Goal: Task Accomplishment & Management: Manage account settings

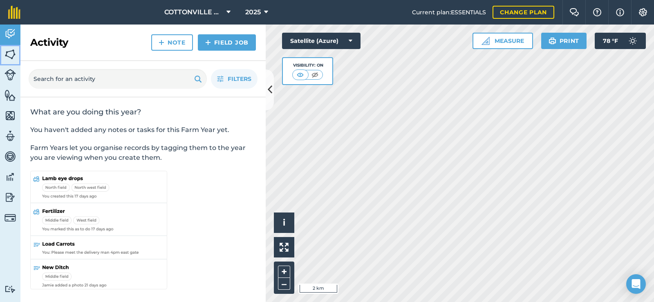
click at [7, 53] on img at bounding box center [9, 54] width 11 height 12
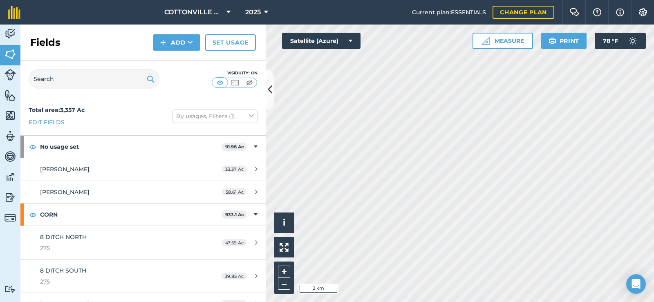
drag, startPoint x: 98, startPoint y: 37, endPoint x: 156, endPoint y: 67, distance: 65.3
click at [98, 37] on div "Fields Add Set usage" at bounding box center [142, 43] width 245 height 36
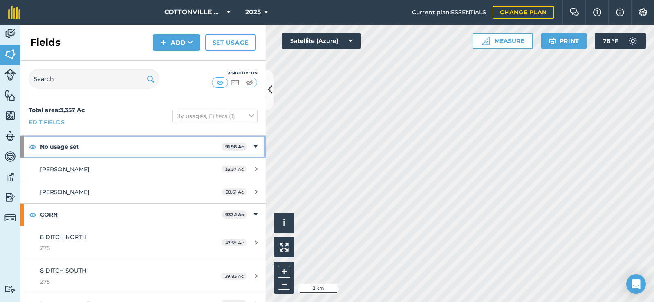
click at [170, 144] on strong "No usage set" at bounding box center [131, 147] width 182 height 22
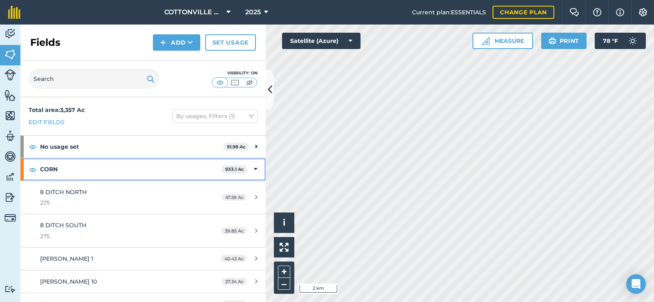
click at [133, 171] on strong "CORN" at bounding box center [131, 169] width 182 height 22
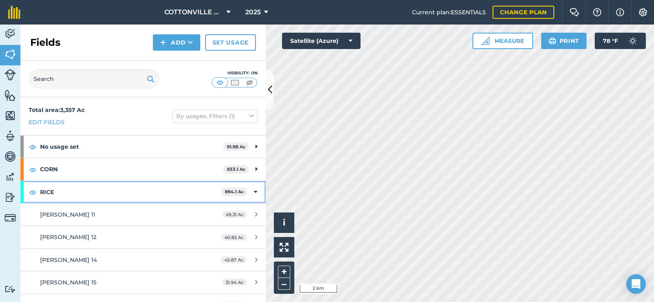
click at [130, 182] on strong "RICE" at bounding box center [130, 192] width 181 height 22
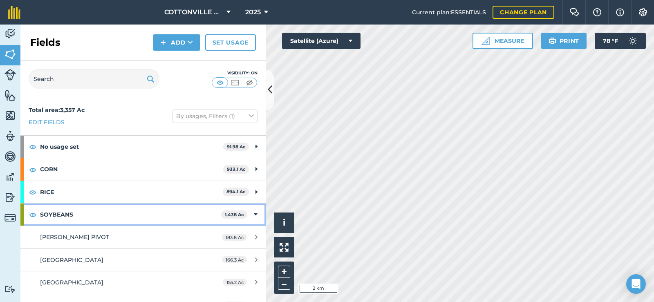
click at [114, 214] on strong "SOYBEANS" at bounding box center [130, 215] width 181 height 22
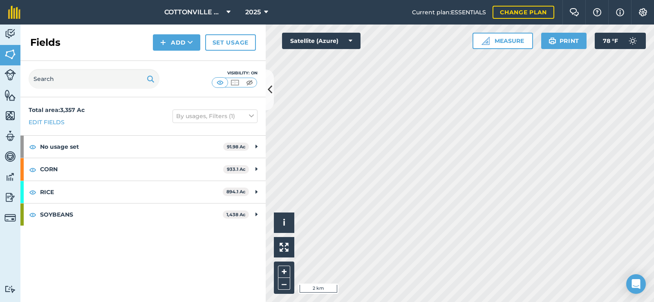
click at [108, 119] on div "Total area : 3,357 Ac Edit fields By usages, Filters (1)" at bounding box center [142, 116] width 245 height 38
click at [642, 11] on img at bounding box center [643, 12] width 10 height 8
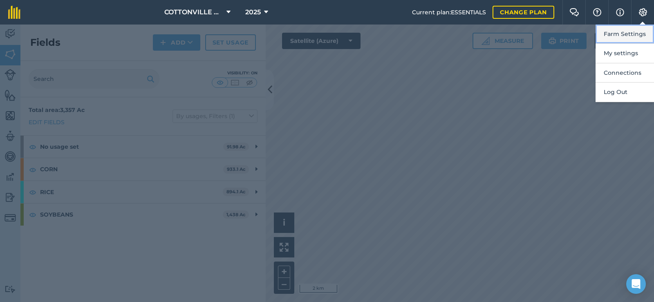
click at [629, 31] on button "Farm Settings" at bounding box center [625, 34] width 58 height 19
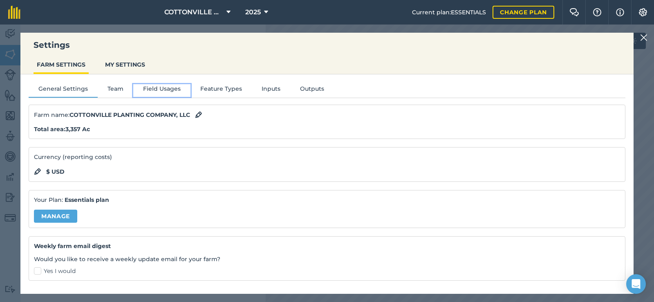
click at [156, 88] on button "Field Usages" at bounding box center [161, 90] width 57 height 12
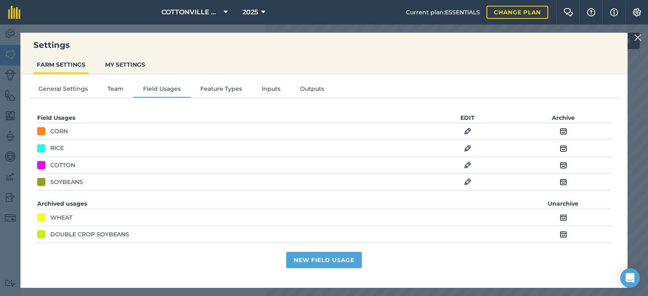
click at [563, 164] on img at bounding box center [563, 165] width 7 height 10
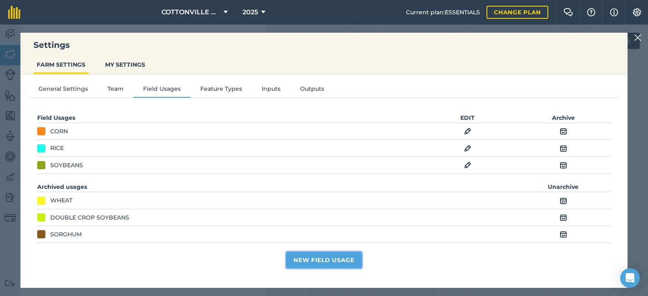
click at [315, 266] on button "New Field Usage" at bounding box center [324, 260] width 76 height 16
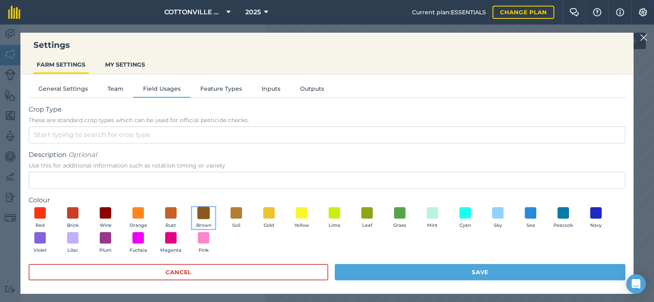
click at [203, 212] on span at bounding box center [204, 212] width 13 height 13
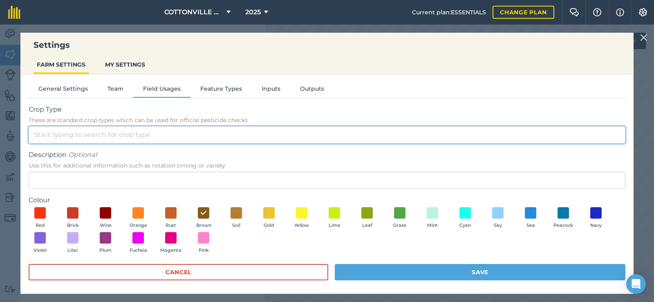
click at [195, 133] on input "Crop Type These are standard crop types which can be used for official pesticid…" at bounding box center [327, 134] width 597 height 17
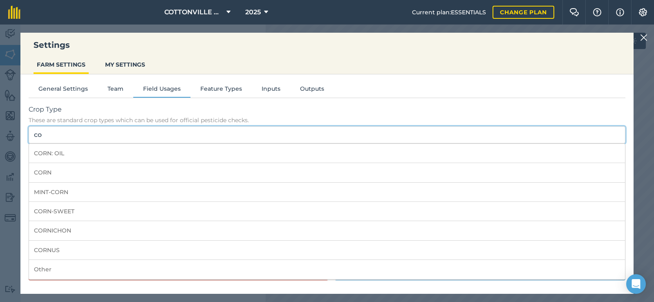
type input "c"
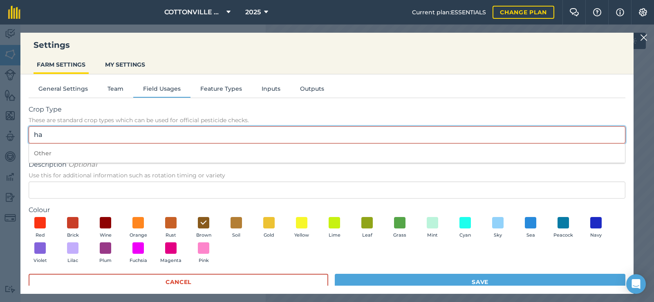
type input "h"
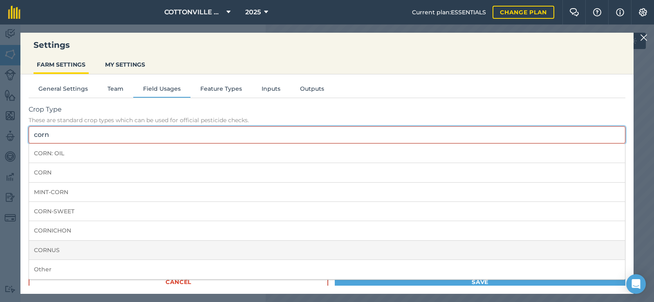
scroll to position [13, 0]
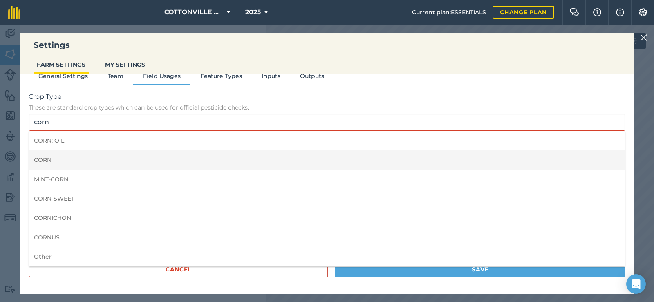
click at [75, 159] on li "CORN" at bounding box center [327, 159] width 596 height 19
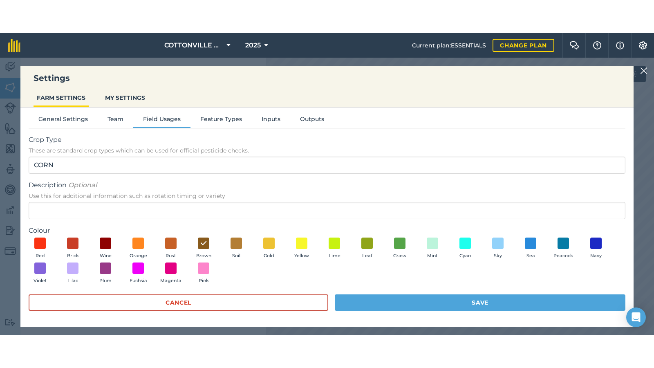
scroll to position [3, 0]
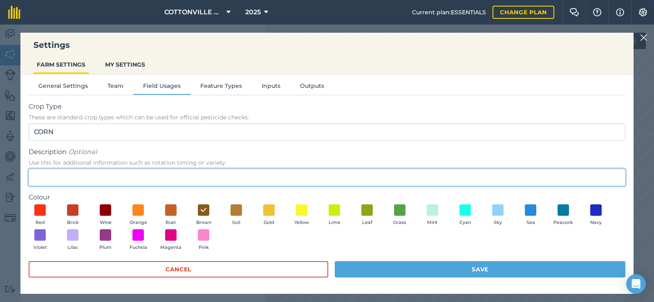
click at [76, 178] on input "Description Optional Use this for additional information such as rotation timin…" at bounding box center [327, 177] width 597 height 17
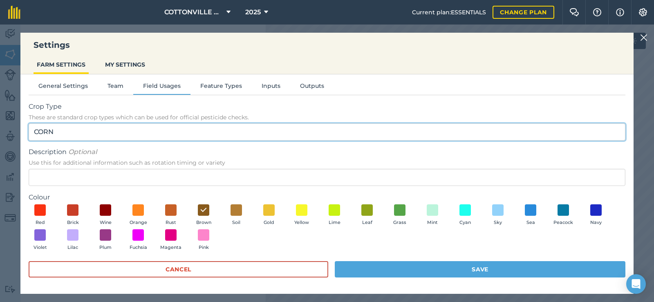
click at [96, 131] on input "CORN" at bounding box center [327, 131] width 597 height 17
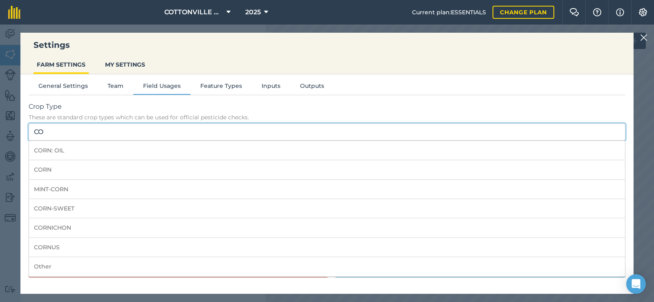
type input "C"
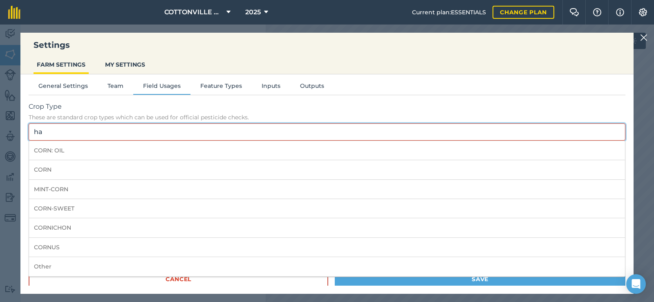
type input "h"
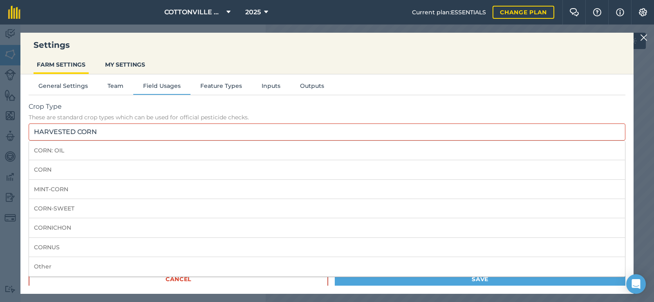
click at [146, 103] on span "Crop Type" at bounding box center [327, 107] width 597 height 10
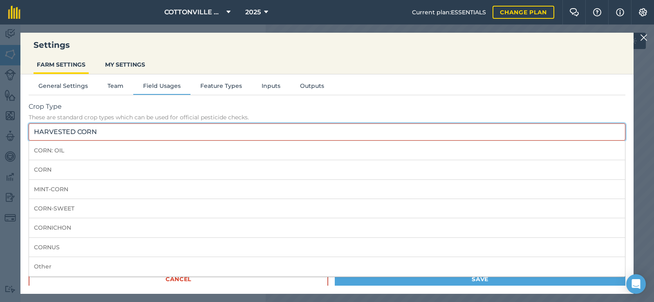
click at [146, 123] on input "HARVESTED CORN" at bounding box center [327, 131] width 597 height 17
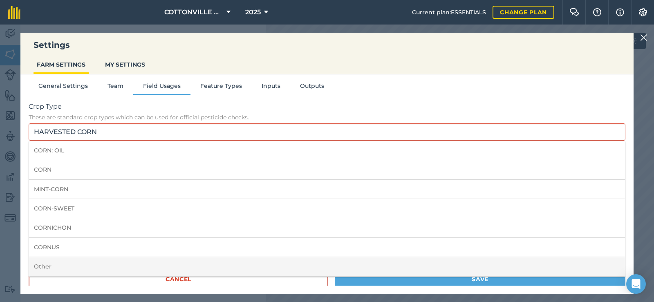
click at [58, 267] on li "Other" at bounding box center [327, 266] width 596 height 19
type input "Other"
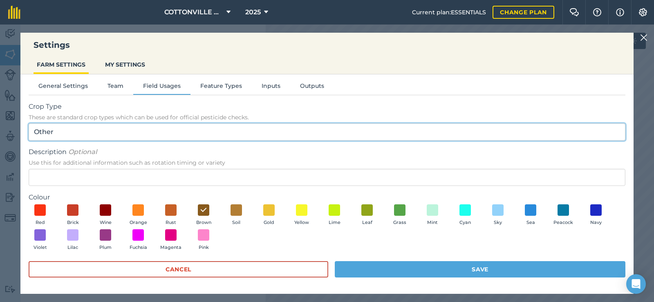
click at [79, 129] on input "Other" at bounding box center [327, 131] width 597 height 17
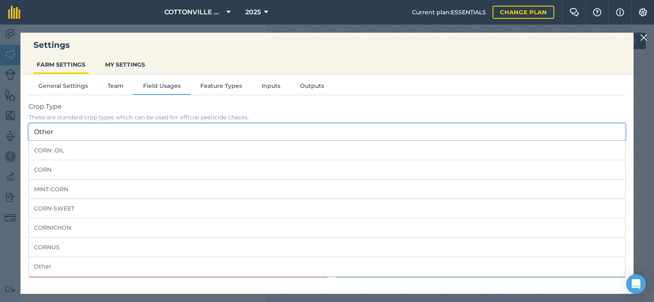
drag, startPoint x: 58, startPoint y: 136, endPoint x: 20, endPoint y: 130, distance: 38.5
click at [20, 131] on div "Settings FARM SETTINGS MY SETTINGS General Settings Team Field Usages Feature T…" at bounding box center [327, 164] width 654 height 278
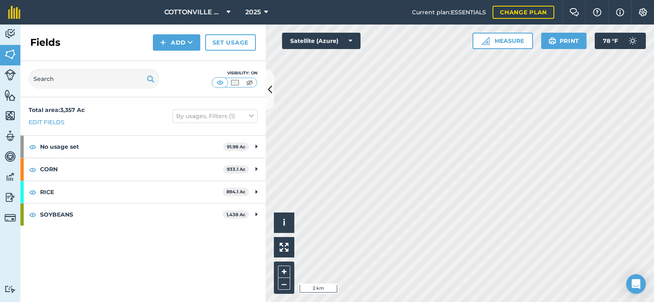
click at [137, 125] on div "Total area : 3,357 Ac Edit fields By usages, Filters (1)" at bounding box center [142, 116] width 245 height 38
click at [642, 13] on img at bounding box center [643, 12] width 10 height 8
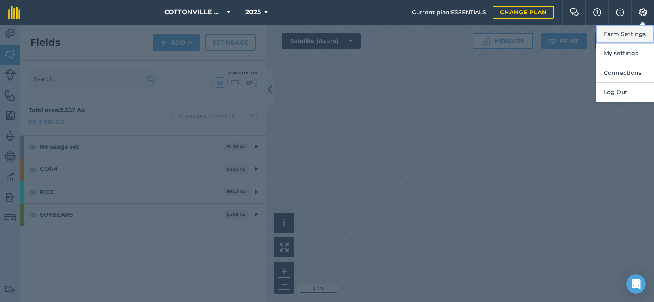
click at [633, 32] on button "Farm Settings" at bounding box center [625, 34] width 58 height 19
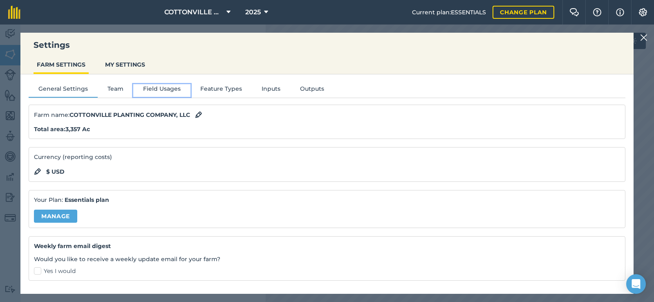
click at [154, 87] on button "Field Usages" at bounding box center [161, 90] width 57 height 12
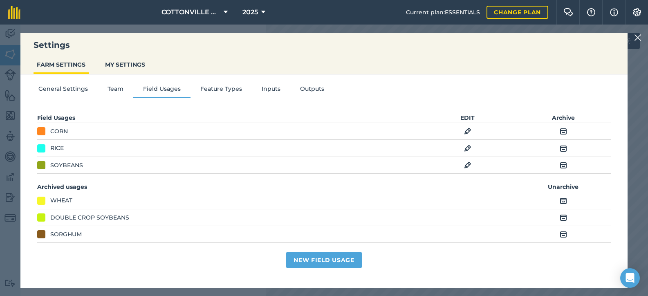
click at [561, 235] on img at bounding box center [563, 234] width 7 height 10
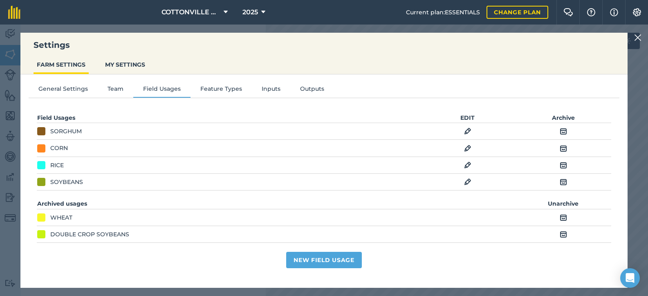
click at [468, 129] on img at bounding box center [467, 131] width 7 height 10
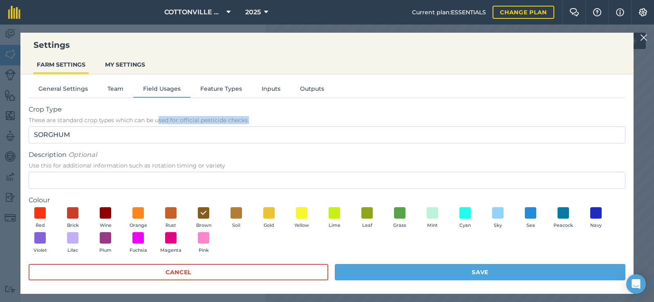
drag, startPoint x: 161, startPoint y: 121, endPoint x: 61, endPoint y: 129, distance: 99.7
click at [60, 130] on div "Crop Type These are standard crop types which can be used for official pesticid…" at bounding box center [327, 124] width 597 height 39
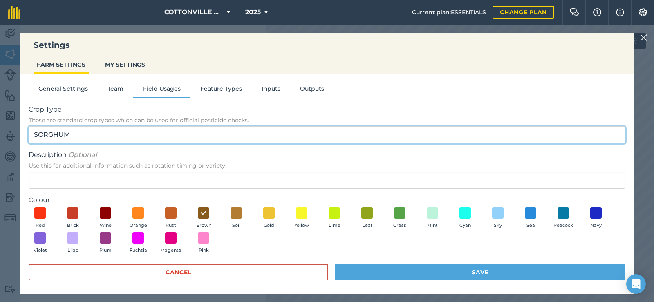
click at [91, 136] on input "SORGHUM" at bounding box center [327, 134] width 597 height 17
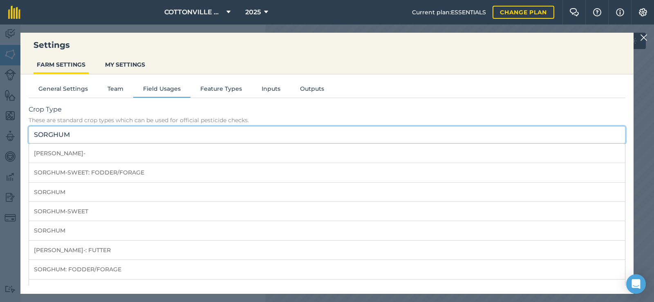
drag, startPoint x: 76, startPoint y: 135, endPoint x: 0, endPoint y: 126, distance: 76.1
click at [0, 127] on div "Settings FARM SETTINGS MY SETTINGS General Settings Team Field Usages Feature T…" at bounding box center [327, 164] width 654 height 278
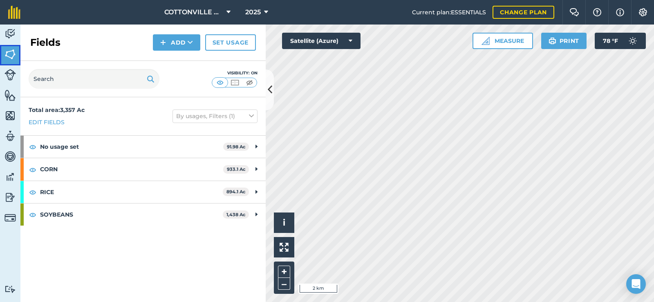
click at [8, 48] on img at bounding box center [9, 54] width 11 height 12
click at [241, 36] on link "Set usage" at bounding box center [230, 42] width 51 height 16
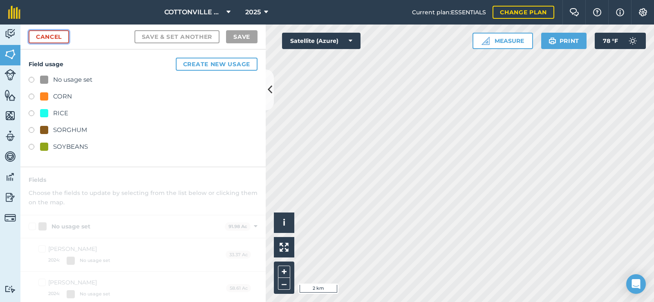
click at [46, 40] on link "Cancel" at bounding box center [49, 36] width 40 height 13
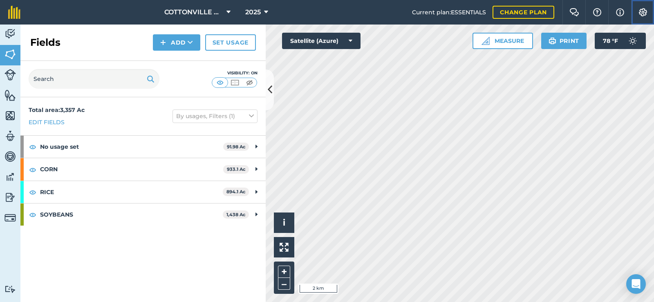
click at [644, 11] on img at bounding box center [643, 12] width 10 height 8
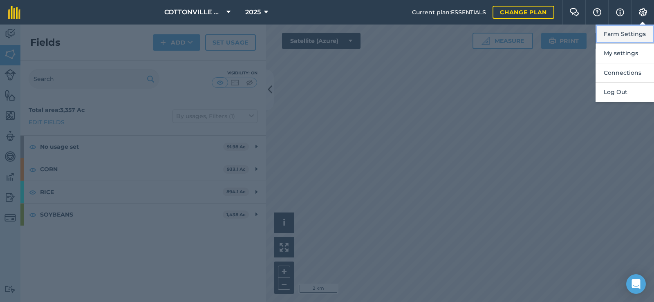
click at [639, 31] on button "Farm Settings" at bounding box center [625, 34] width 58 height 19
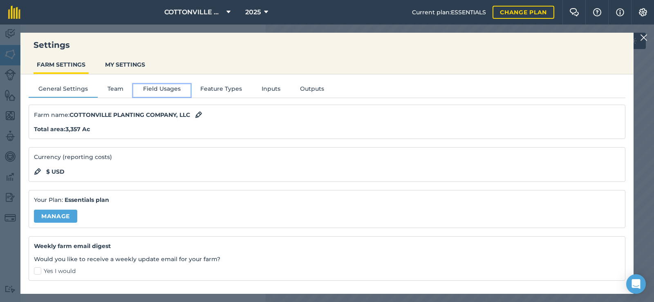
click at [154, 89] on button "Field Usages" at bounding box center [161, 90] width 57 height 12
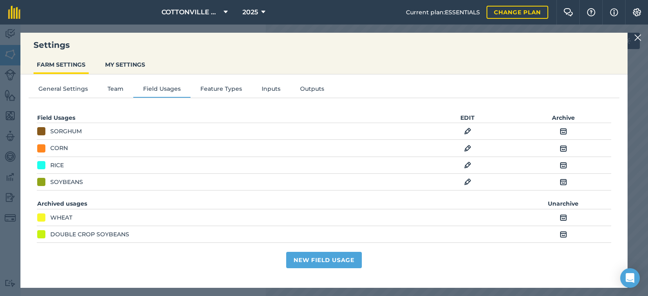
click at [563, 129] on img at bounding box center [563, 131] width 7 height 10
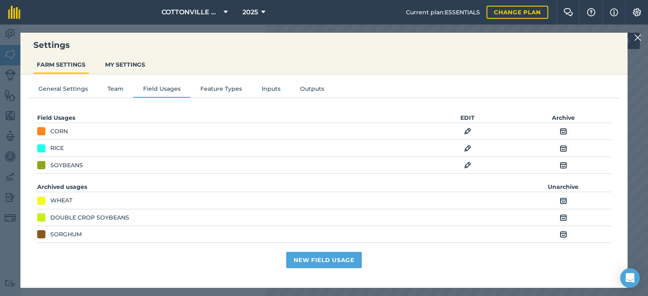
click at [367, 101] on div "General Settings Team Field Usages Feature Types Inputs Outputs Field Usages ED…" at bounding box center [323, 176] width 607 height 205
click at [332, 263] on button "New Field Usage" at bounding box center [324, 260] width 76 height 16
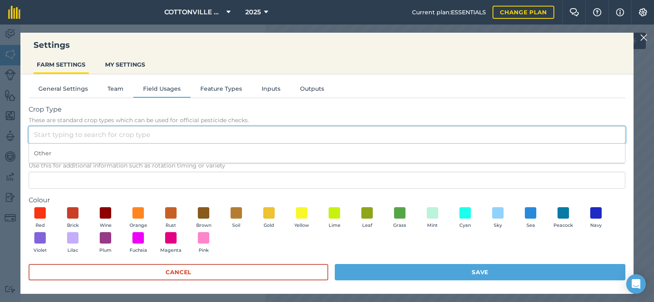
click at [161, 133] on input "Crop Type These are standard crop types which can be used for official pesticid…" at bounding box center [327, 134] width 597 height 17
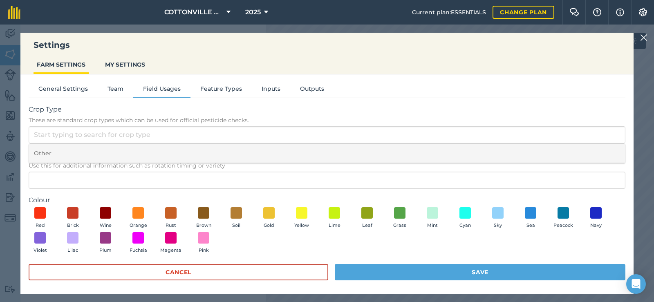
click at [155, 155] on li "Other" at bounding box center [327, 153] width 596 height 19
type input "Other"
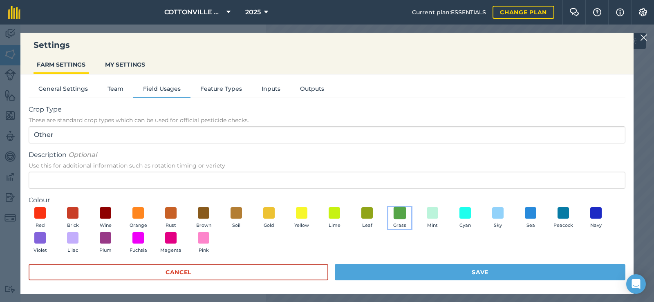
click at [396, 211] on span at bounding box center [400, 212] width 13 height 13
click at [200, 210] on span at bounding box center [204, 212] width 13 height 13
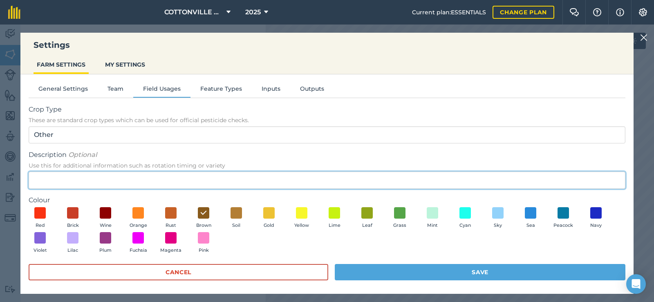
click at [146, 182] on input "Description Optional Use this for additional information such as rotation timin…" at bounding box center [327, 180] width 597 height 17
type input "HARVESTED CORN"
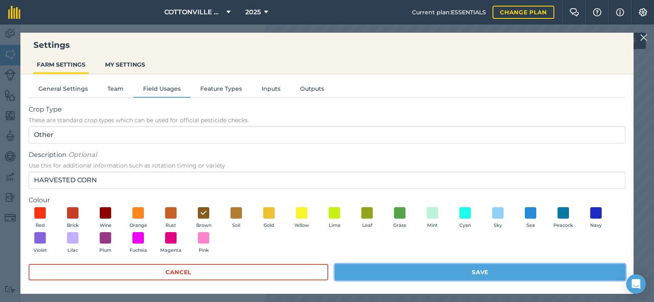
click at [404, 276] on button "Save" at bounding box center [480, 272] width 291 height 16
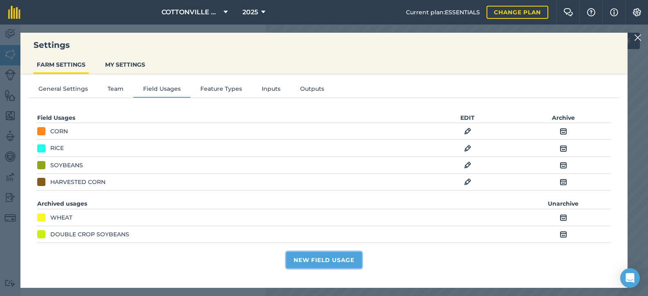
click at [333, 263] on button "New Field Usage" at bounding box center [324, 260] width 76 height 16
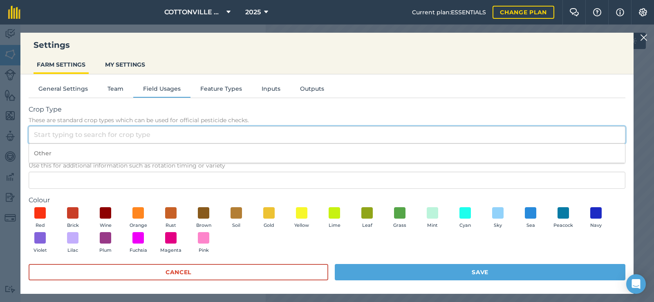
click at [95, 139] on input "Crop Type These are standard crop types which can be used for official pesticid…" at bounding box center [327, 134] width 597 height 17
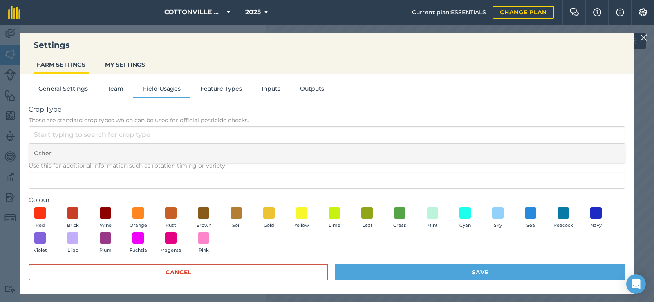
click at [92, 157] on li "Other" at bounding box center [327, 153] width 596 height 19
type input "Other"
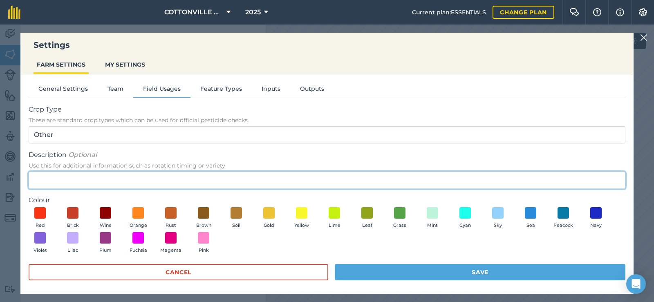
click at [90, 185] on input "Description Optional Use this for additional information such as rotation timin…" at bounding box center [327, 180] width 597 height 17
type input "HARVESTED RICE"
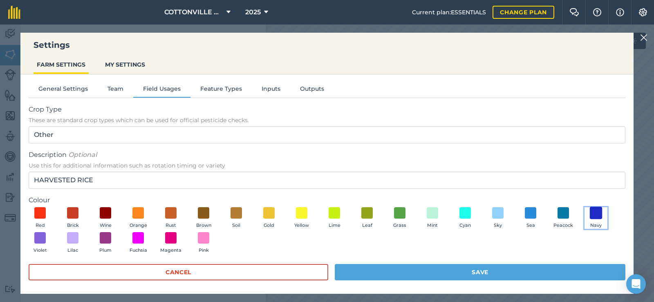
click at [598, 210] on span at bounding box center [596, 212] width 13 height 13
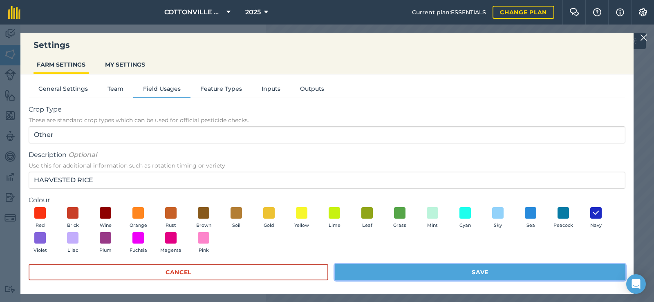
click at [487, 270] on button "Save" at bounding box center [480, 272] width 291 height 16
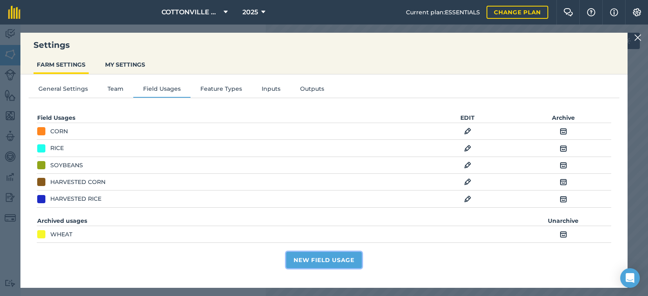
click at [329, 263] on button "New Field Usage" at bounding box center [324, 260] width 76 height 16
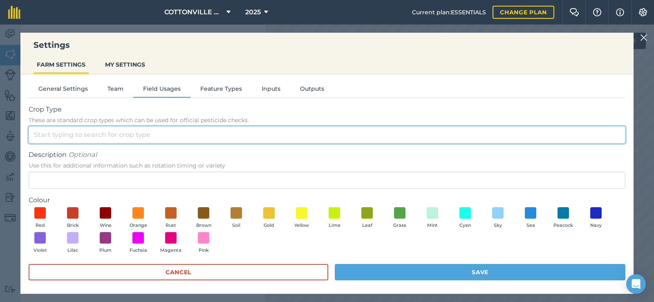
click at [103, 133] on input "Crop Type These are standard crop types which can be used for official pesticid…" at bounding box center [327, 134] width 597 height 17
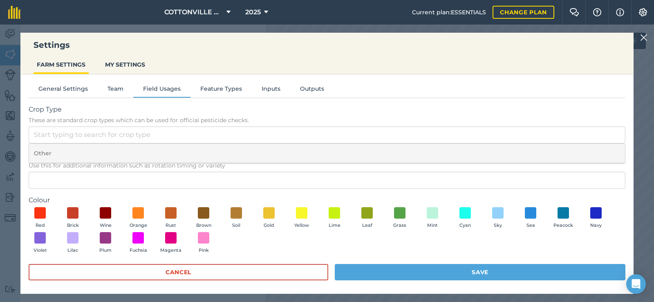
click at [88, 155] on li "Other" at bounding box center [327, 153] width 596 height 19
type input "Other"
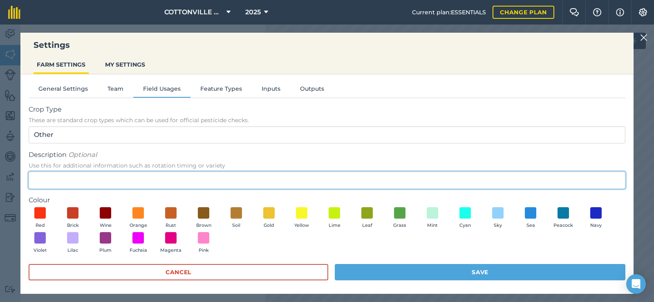
click at [88, 179] on input "Description Optional Use this for additional information such as rotation timin…" at bounding box center [327, 180] width 597 height 17
type input "HARVESTED SOYBEANS"
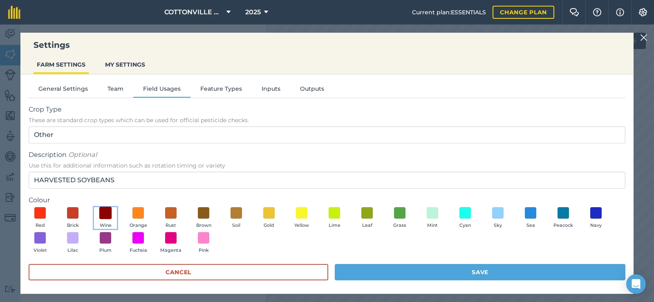
click at [104, 211] on span at bounding box center [105, 212] width 13 height 13
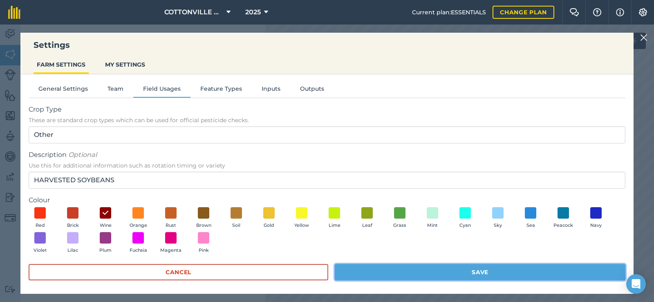
click at [404, 270] on button "Save" at bounding box center [480, 272] width 291 height 16
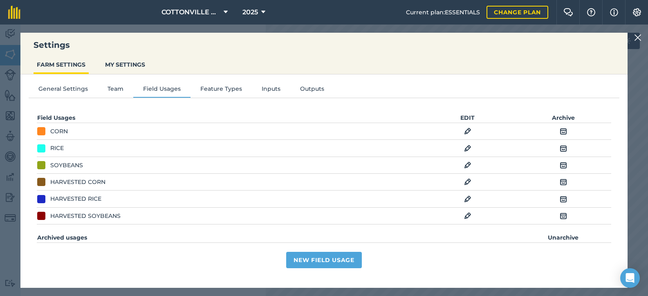
click at [642, 35] on img at bounding box center [637, 38] width 7 height 10
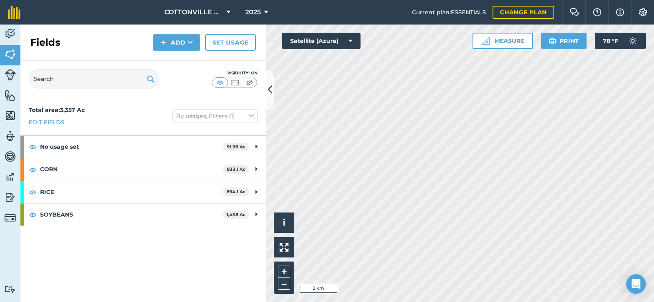
click at [124, 116] on div "Total area : 3,357 Ac Edit fields By usages, Filters (1)" at bounding box center [142, 116] width 245 height 38
click at [270, 90] on icon at bounding box center [270, 90] width 4 height 14
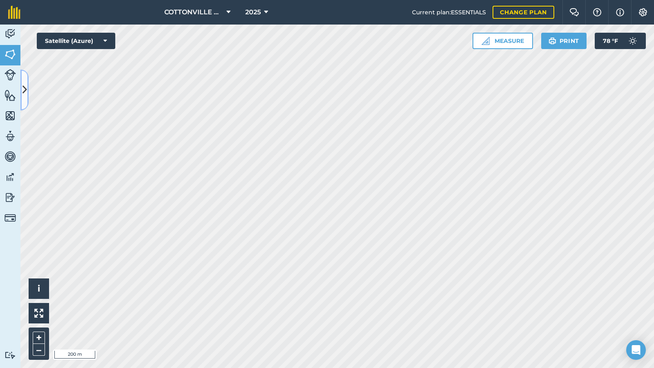
click at [25, 86] on icon at bounding box center [24, 90] width 4 height 14
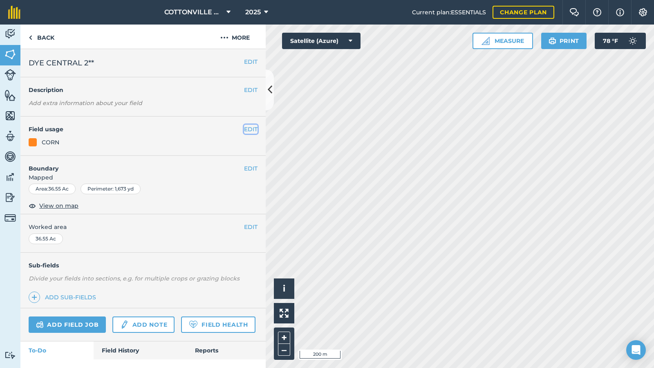
click at [245, 127] on button "EDIT" at bounding box center [250, 129] width 13 height 9
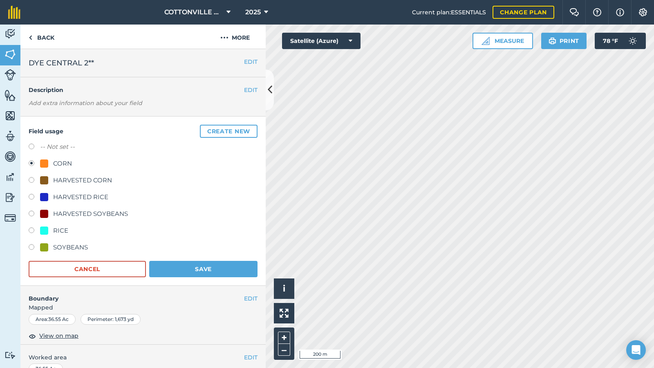
click at [78, 178] on div "HARVESTED CORN" at bounding box center [82, 180] width 59 height 10
radio input "true"
radio input "false"
click at [190, 269] on button "Save" at bounding box center [203, 269] width 108 height 16
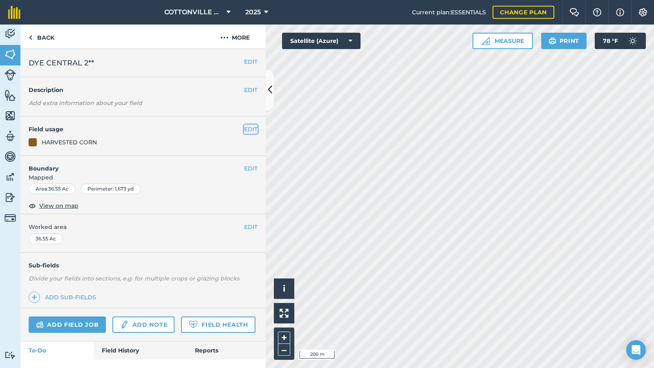
click at [244, 125] on button "EDIT" at bounding box center [250, 129] width 13 height 9
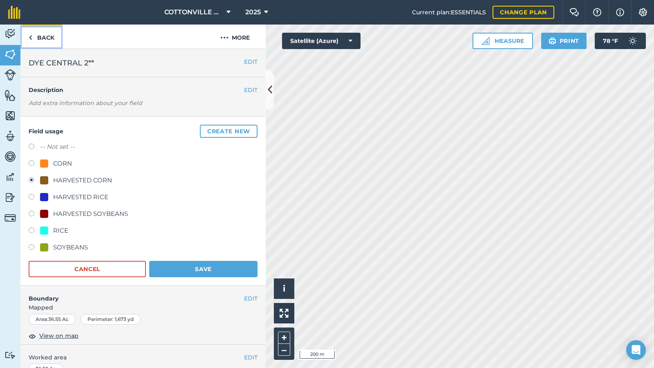
click at [45, 33] on link "Back" at bounding box center [41, 37] width 42 height 24
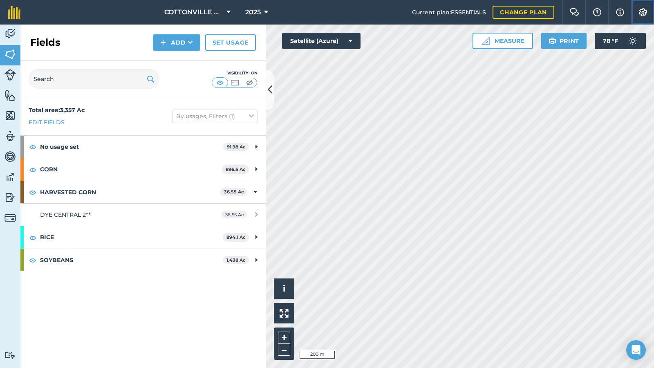
click at [644, 3] on button "Settings" at bounding box center [642, 12] width 23 height 25
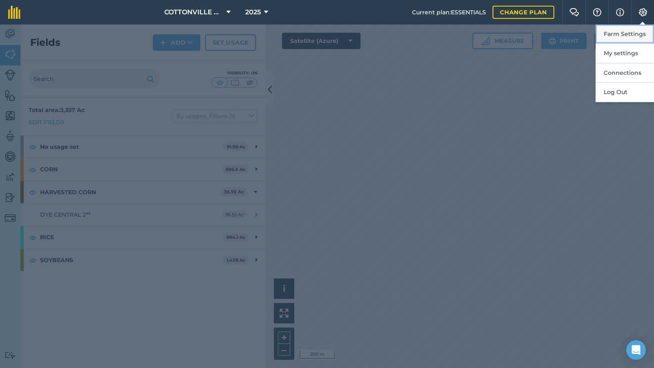
click at [627, 26] on button "Farm Settings" at bounding box center [625, 34] width 58 height 19
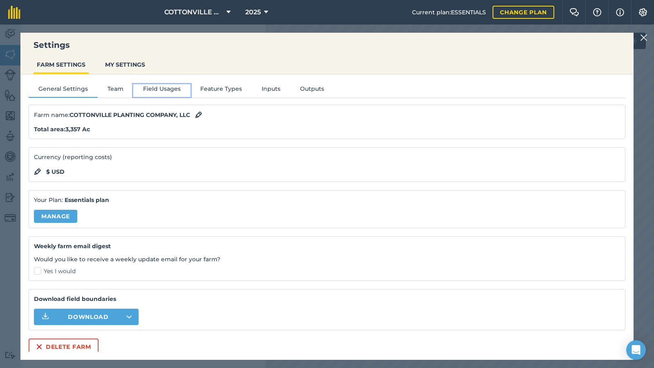
click at [163, 88] on button "Field Usages" at bounding box center [161, 90] width 57 height 12
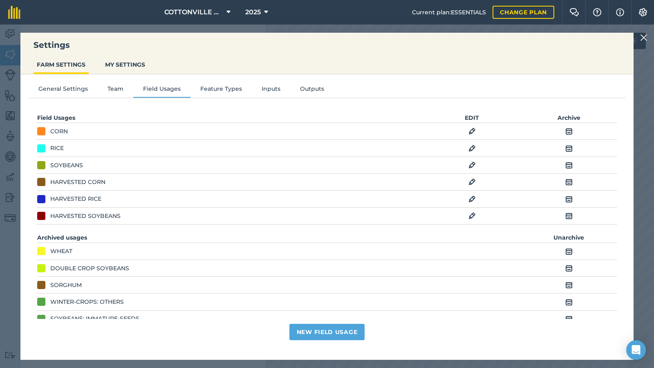
click at [469, 179] on img at bounding box center [472, 182] width 7 height 10
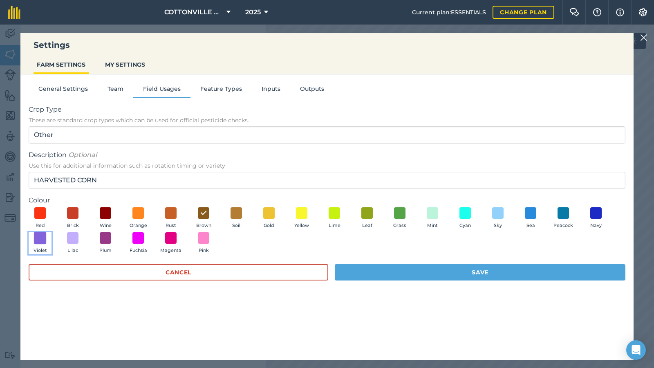
click at [41, 236] on span at bounding box center [40, 238] width 13 height 13
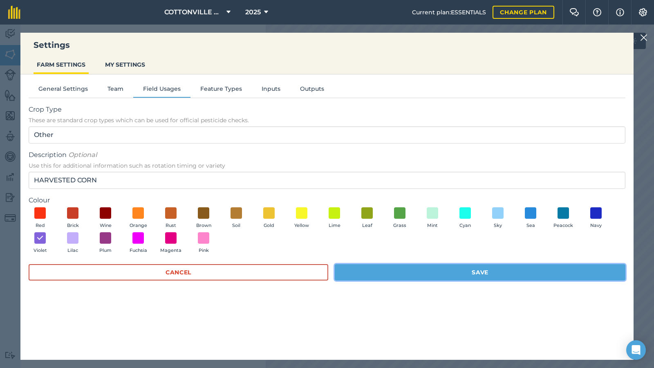
click at [371, 269] on button "Save" at bounding box center [480, 272] width 291 height 16
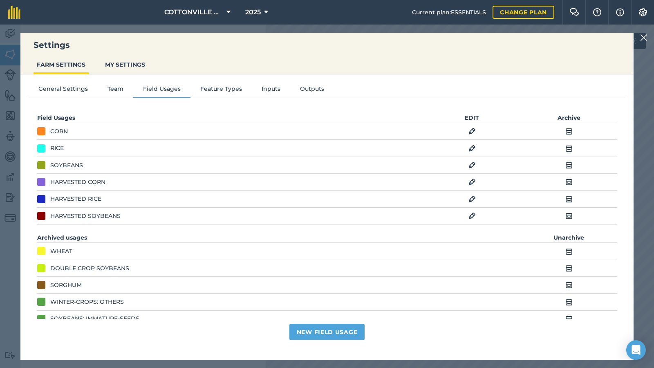
click at [640, 34] on div "Settings FARM SETTINGS MY SETTINGS General Settings Team Field Usages Feature T…" at bounding box center [327, 196] width 654 height 343
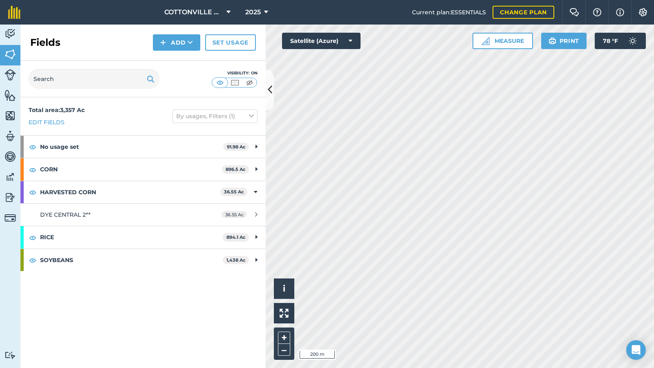
click at [180, 75] on div "Visibility: On" at bounding box center [142, 79] width 245 height 36
click at [255, 188] on icon at bounding box center [256, 192] width 4 height 9
drag, startPoint x: 130, startPoint y: 111, endPoint x: 127, endPoint y: 124, distance: 13.7
click at [130, 110] on div "Total area : 3,357 Ac Edit fields By usages, Filters (1)" at bounding box center [142, 116] width 245 height 38
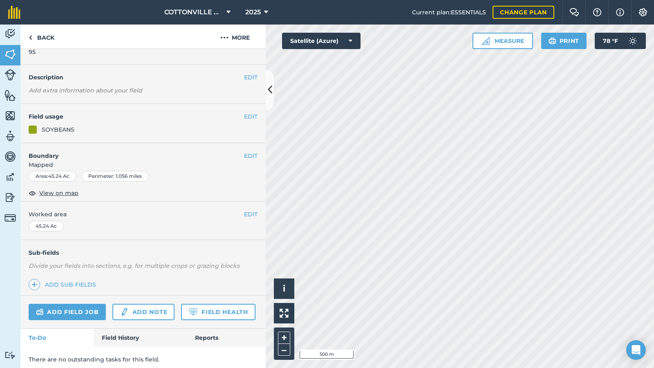
scroll to position [49, 0]
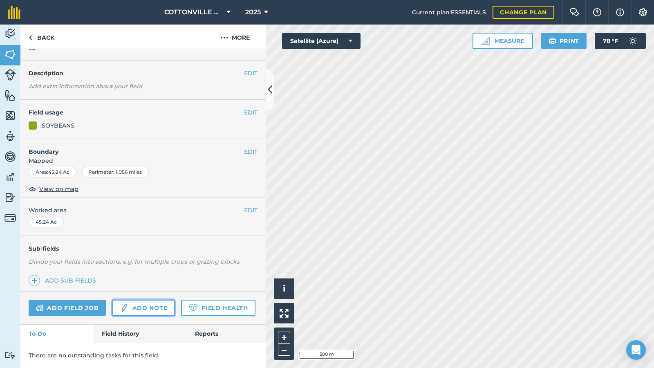
click at [126, 302] on img at bounding box center [124, 308] width 9 height 10
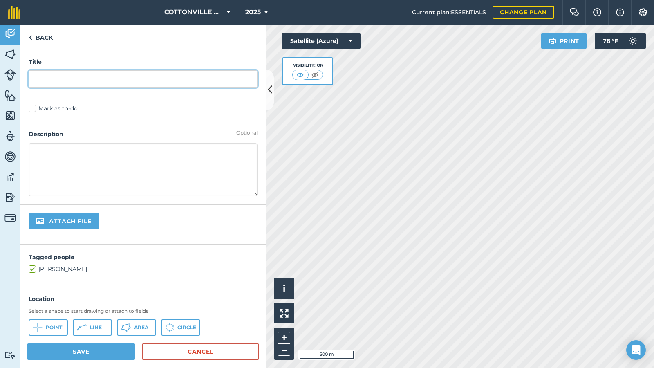
click at [96, 77] on input "text" at bounding box center [143, 78] width 229 height 17
type input "READY TO HARVEST"
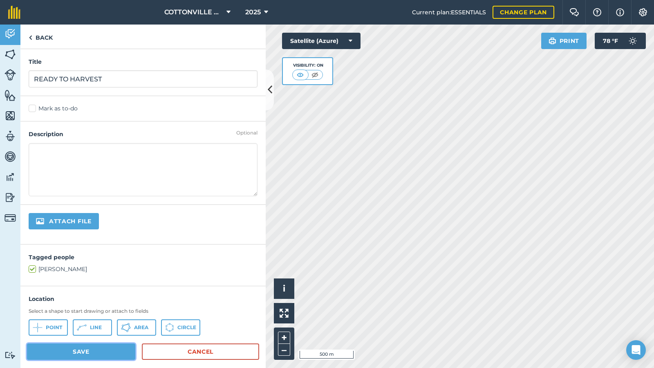
click at [103, 302] on button "Save" at bounding box center [81, 351] width 108 height 16
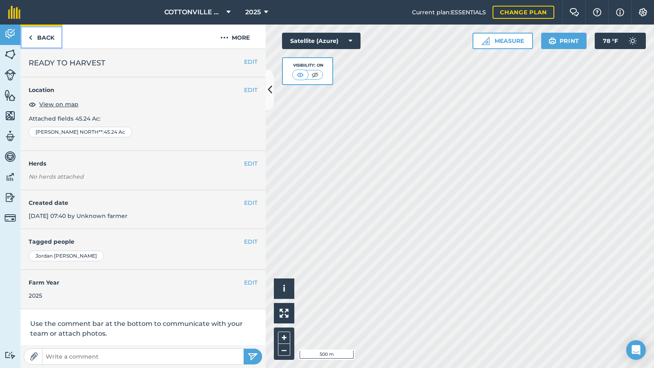
click at [41, 38] on link "Back" at bounding box center [41, 37] width 42 height 24
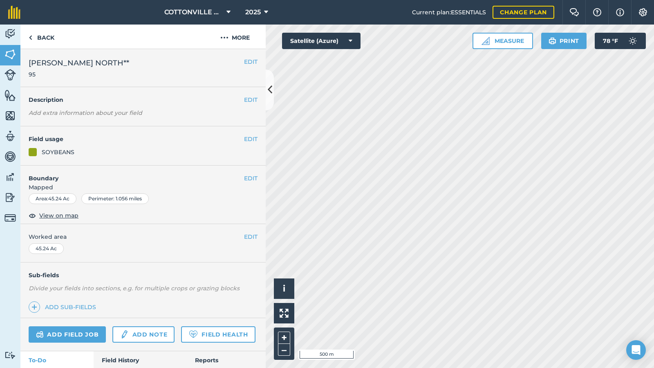
click at [179, 145] on div "EDIT Field usage SOYBEANS" at bounding box center [142, 145] width 245 height 39
click at [150, 302] on link "Add note" at bounding box center [143, 334] width 62 height 16
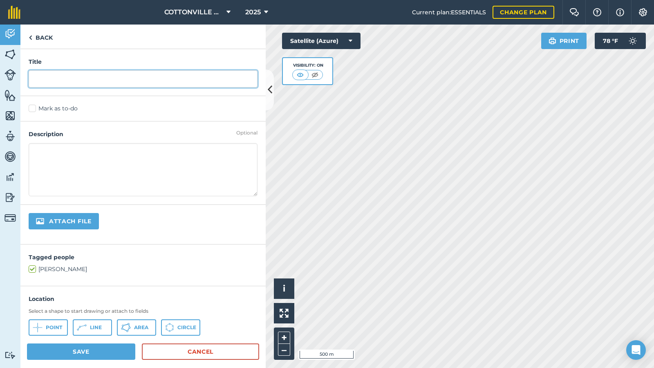
click at [55, 78] on input "text" at bounding box center [143, 78] width 229 height 17
type input "READY TO HARVEST"
click at [40, 105] on label "Mark as to-do" at bounding box center [143, 108] width 229 height 9
click at [34, 105] on input "Mark as to-do" at bounding box center [31, 106] width 5 height 5
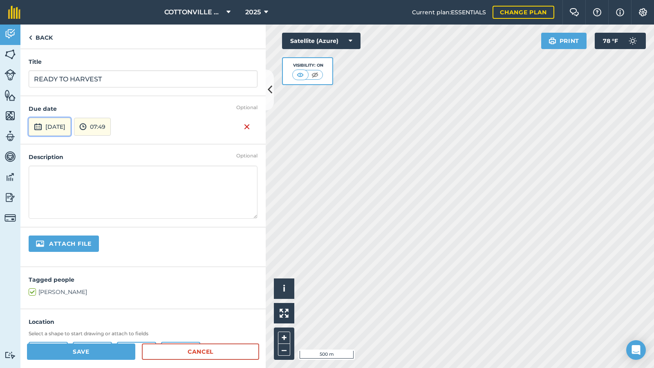
click at [71, 127] on button "[DATE]" at bounding box center [50, 127] width 42 height 18
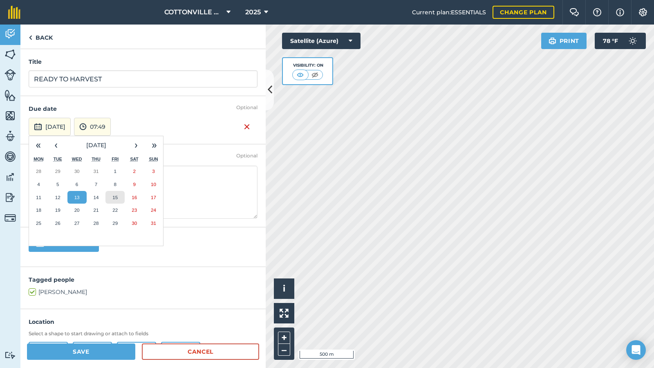
click at [117, 200] on abbr "15" at bounding box center [114, 197] width 5 height 5
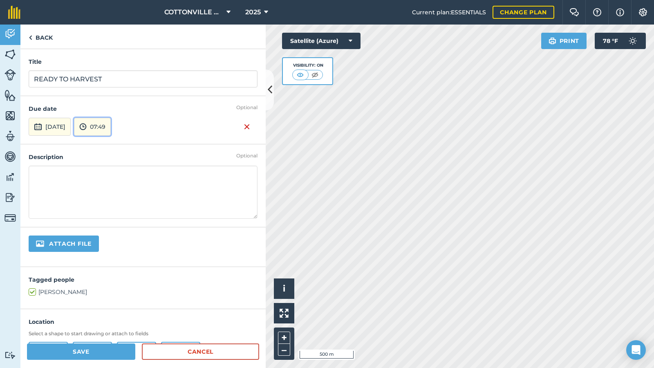
click at [111, 124] on button "07:49" at bounding box center [92, 127] width 37 height 18
click at [113, 150] on button "12:00" at bounding box center [93, 150] width 38 height 13
click at [103, 302] on button "Save" at bounding box center [81, 351] width 108 height 16
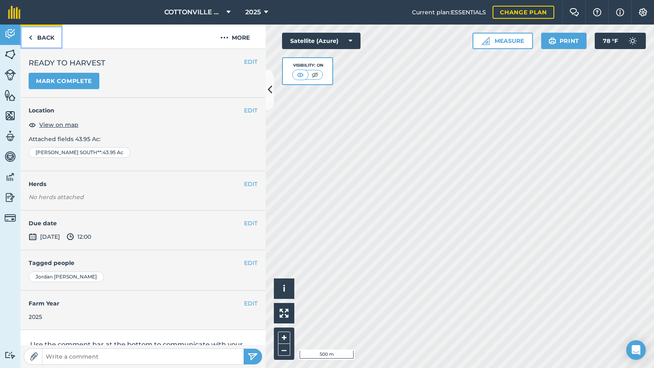
click at [41, 35] on link "Back" at bounding box center [41, 37] width 42 height 24
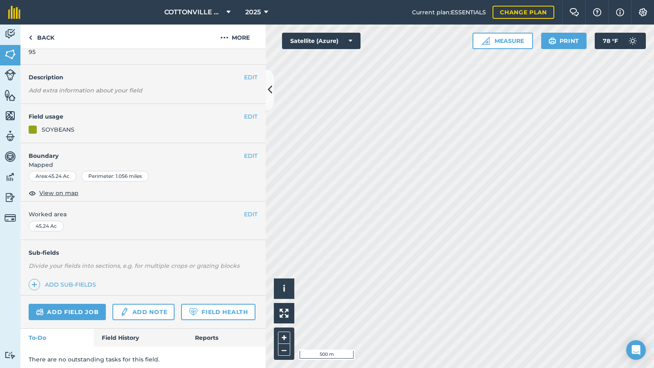
scroll to position [49, 0]
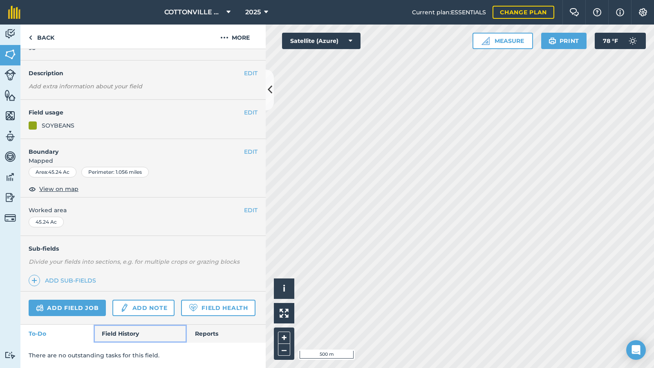
click at [121, 302] on link "Field History" at bounding box center [140, 334] width 93 height 18
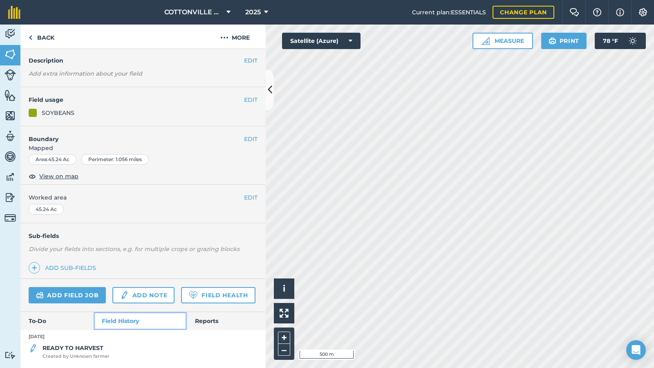
scroll to position [62, 0]
click at [101, 302] on strong "READY TO HARVEST" at bounding box center [73, 347] width 61 height 7
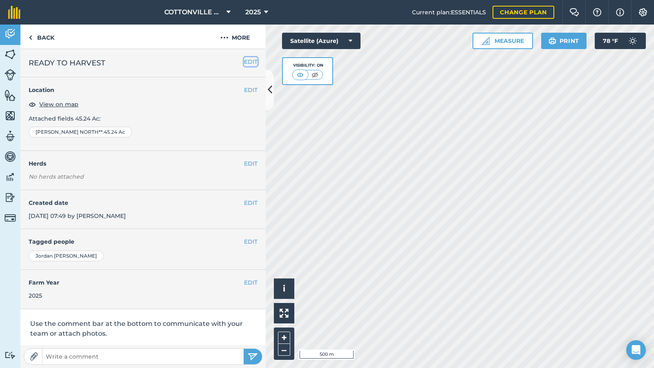
click at [244, 60] on button "EDIT" at bounding box center [250, 61] width 13 height 9
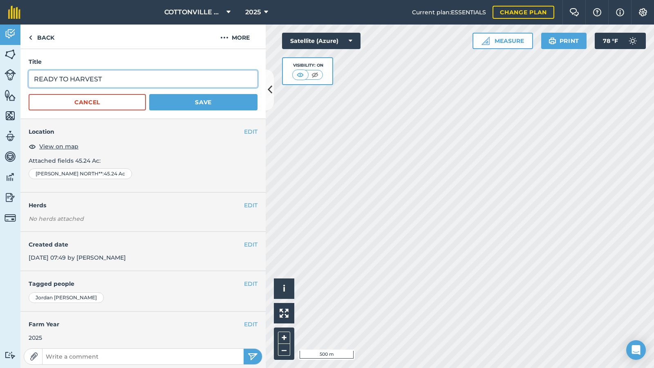
click at [142, 76] on input "READY TO HARVEST" at bounding box center [143, 78] width 229 height 17
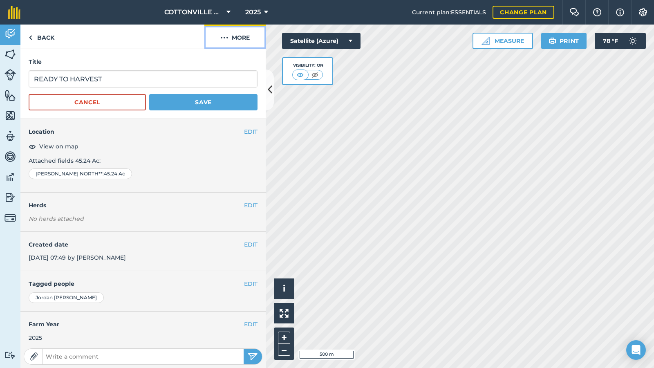
click at [231, 37] on button "More" at bounding box center [234, 37] width 61 height 24
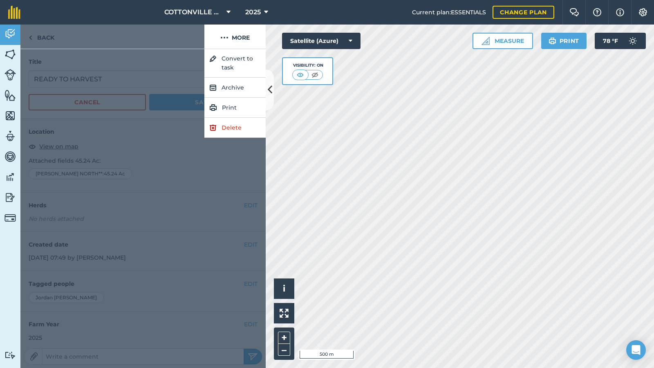
click at [142, 33] on div at bounding box center [112, 37] width 184 height 24
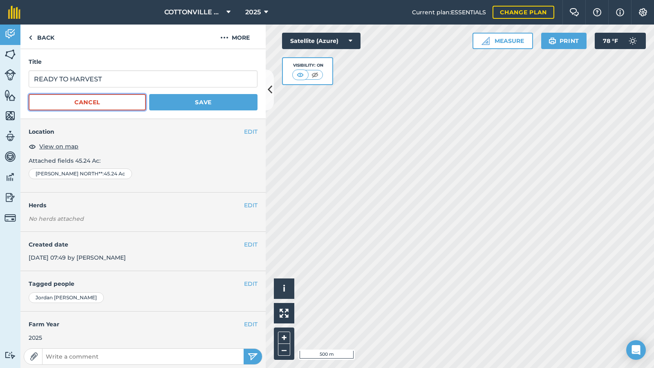
click at [101, 97] on button "Cancel" at bounding box center [87, 102] width 117 height 16
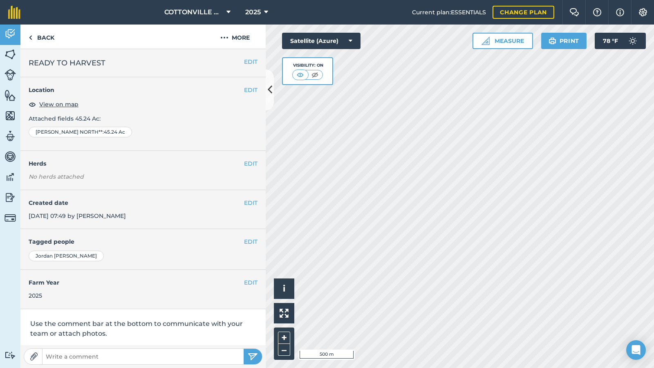
click at [240, 56] on div "EDIT READY TO HARVEST" at bounding box center [142, 63] width 245 height 28
click at [245, 59] on button "EDIT" at bounding box center [250, 61] width 13 height 9
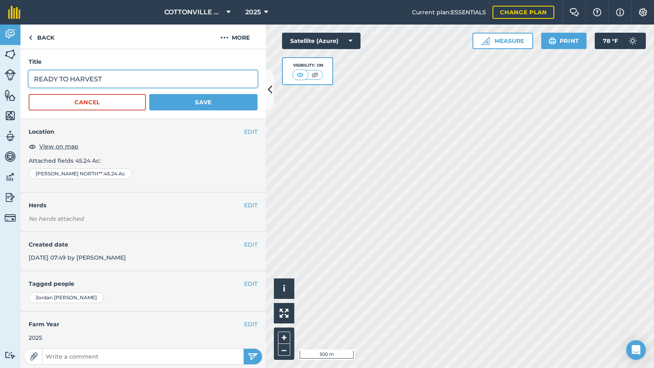
drag, startPoint x: 162, startPoint y: 75, endPoint x: 0, endPoint y: 59, distance: 162.7
click at [0, 59] on div "Activity Fields Livestock Features Maps Team Vehicles Data Reporting Billing Tu…" at bounding box center [327, 196] width 654 height 343
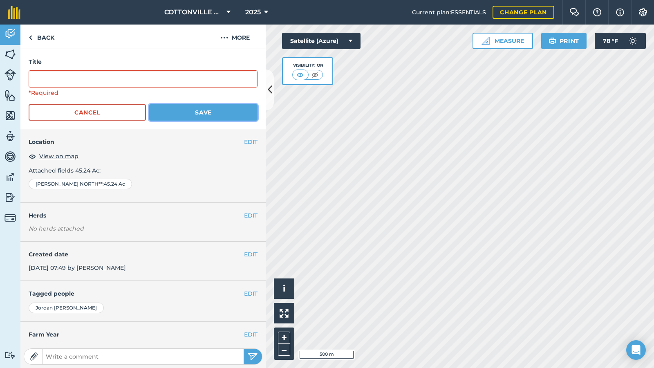
click at [178, 113] on button "Save" at bounding box center [203, 112] width 108 height 16
click at [185, 114] on button "Save" at bounding box center [203, 112] width 108 height 16
click at [173, 58] on h4 "Title" at bounding box center [143, 61] width 229 height 9
click at [228, 36] on img at bounding box center [224, 38] width 8 height 10
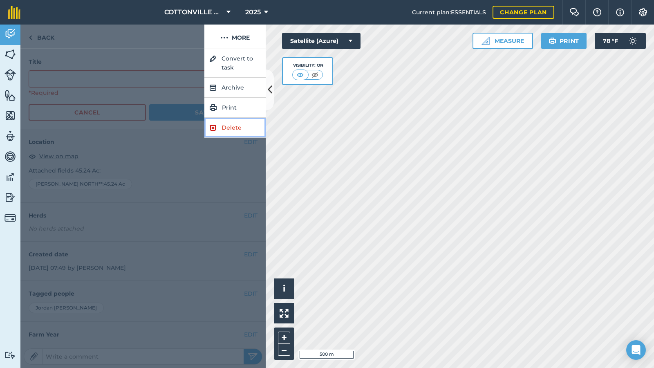
click at [235, 130] on link "Delete" at bounding box center [234, 128] width 61 height 20
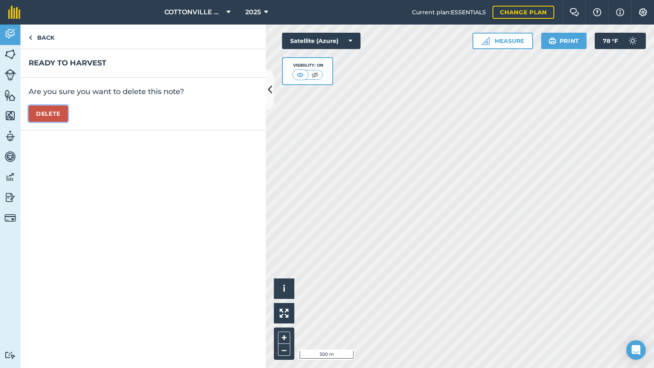
click at [46, 111] on button "Delete" at bounding box center [48, 113] width 39 height 16
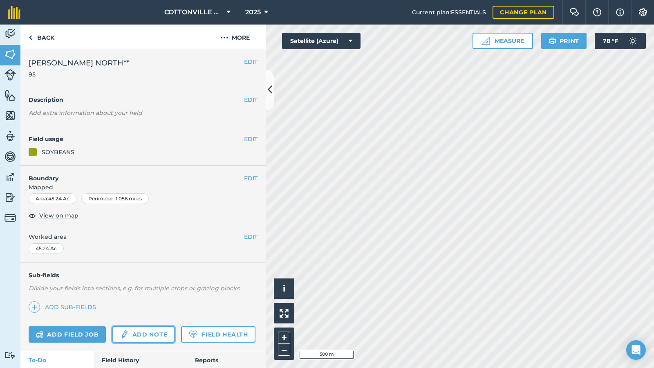
click at [137, 302] on link "Add note" at bounding box center [143, 334] width 62 height 16
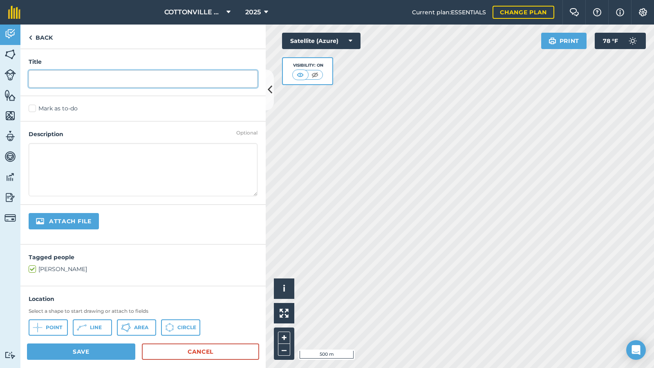
click at [116, 74] on input "text" at bounding box center [143, 78] width 229 height 17
type input "READY TO HARVEST"
click at [61, 105] on label "Mark as to-do" at bounding box center [143, 108] width 229 height 9
click at [34, 105] on input "Mark as to-do" at bounding box center [31, 106] width 5 height 5
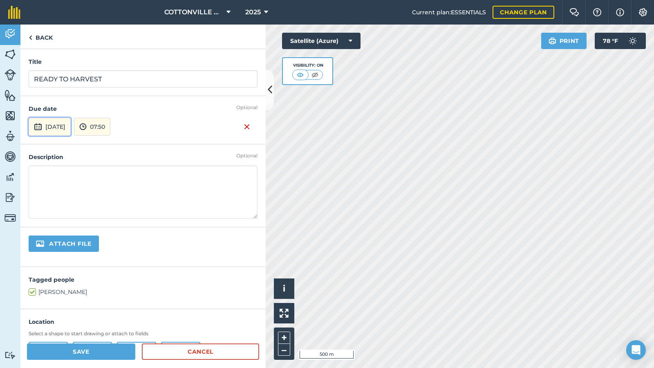
click at [57, 123] on button "[DATE]" at bounding box center [50, 127] width 42 height 18
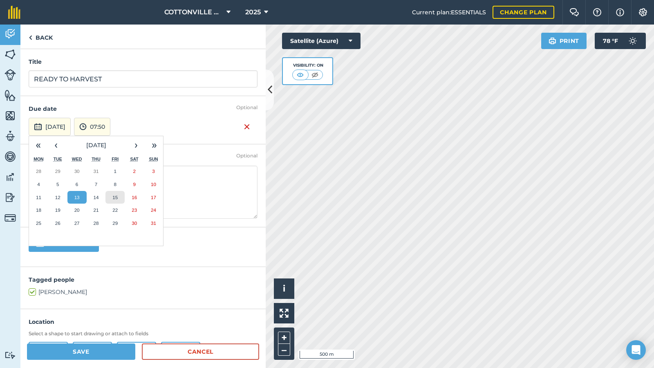
click at [114, 198] on abbr "15" at bounding box center [114, 197] width 5 height 5
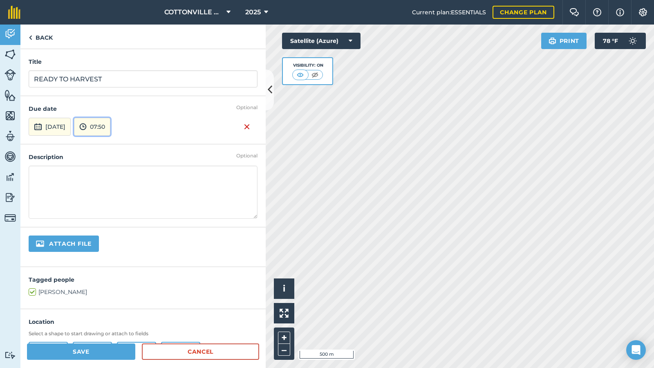
click at [110, 120] on button "07:50" at bounding box center [92, 127] width 36 height 18
click at [113, 177] on button "12:00" at bounding box center [93, 177] width 38 height 13
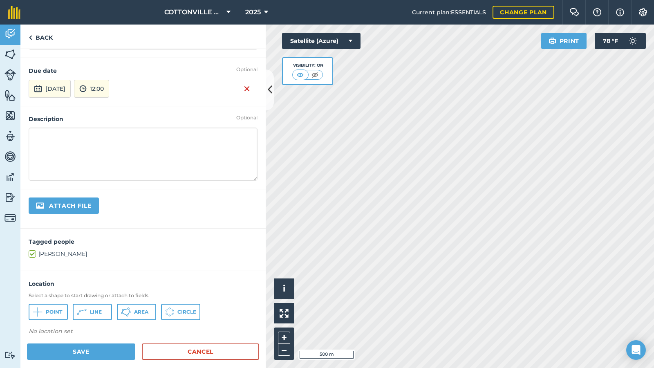
scroll to position [82, 0]
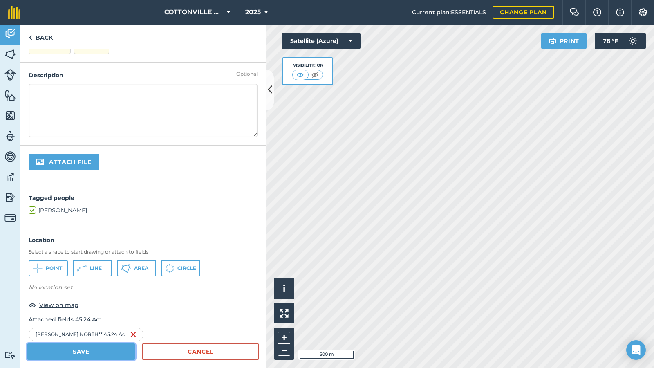
click at [99, 302] on button "Save" at bounding box center [81, 351] width 108 height 16
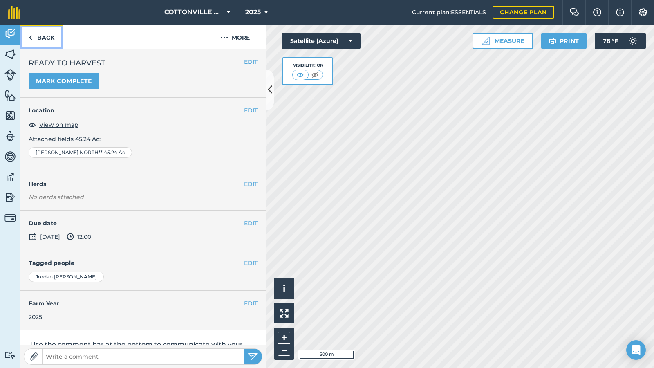
click at [36, 31] on link "Back" at bounding box center [41, 37] width 42 height 24
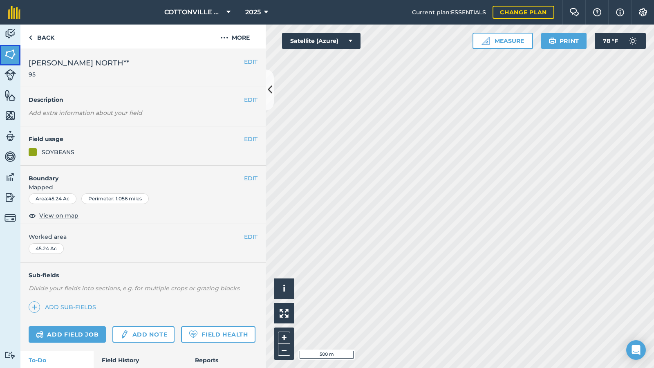
click at [11, 52] on img at bounding box center [9, 54] width 11 height 12
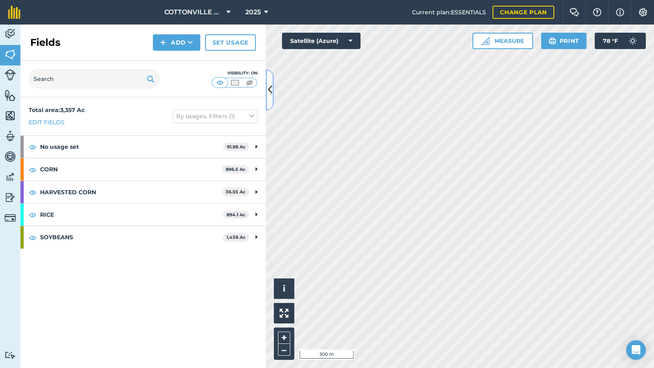
click at [271, 86] on icon at bounding box center [270, 90] width 4 height 14
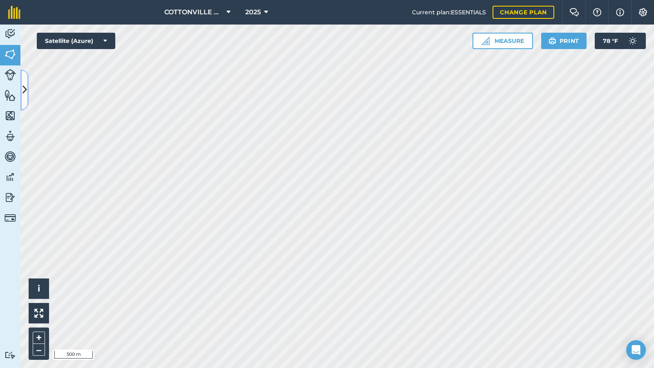
click at [23, 81] on button at bounding box center [24, 90] width 8 height 41
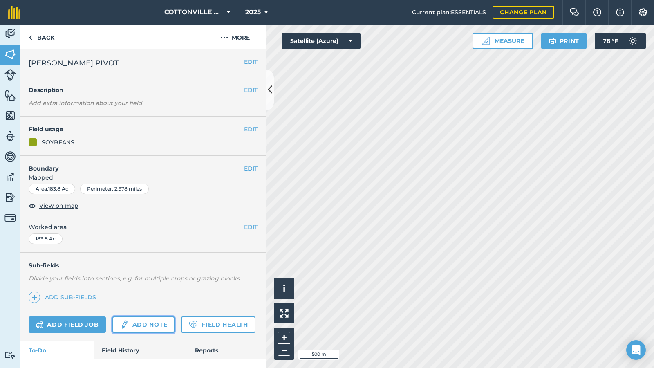
click at [154, 302] on link "Add note" at bounding box center [143, 324] width 62 height 16
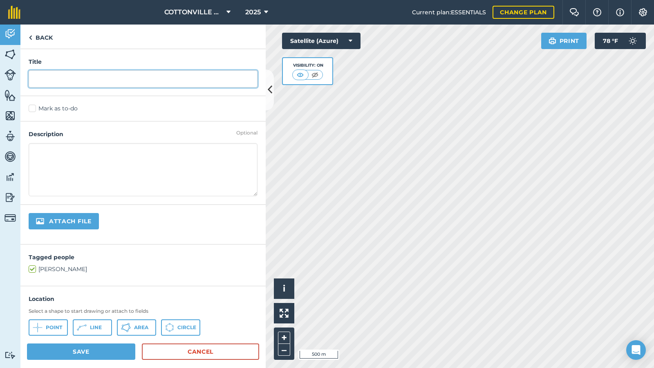
click at [80, 74] on input "text" at bounding box center [143, 78] width 229 height 17
type input "READY TO HARVEST"
click at [70, 108] on label "Mark as to-do" at bounding box center [143, 108] width 229 height 9
click at [34, 108] on input "Mark as to-do" at bounding box center [31, 106] width 5 height 5
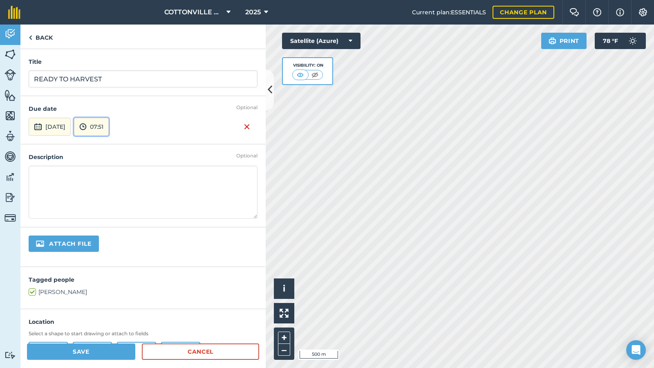
click at [109, 129] on button "07:51" at bounding box center [91, 127] width 35 height 18
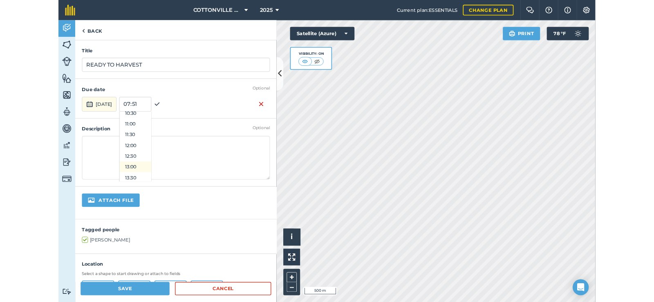
scroll to position [306, 0]
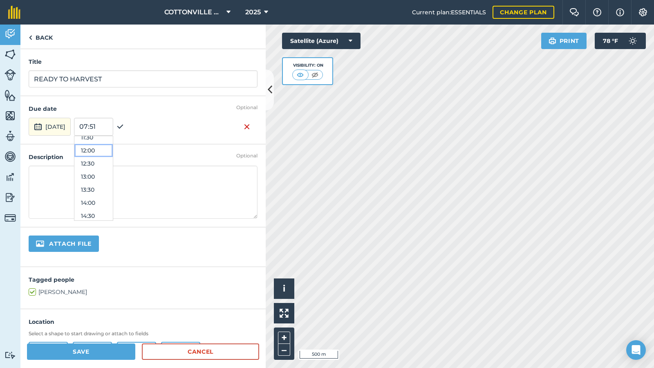
click at [110, 148] on button "12:00" at bounding box center [93, 150] width 38 height 13
click at [71, 123] on button "[DATE]" at bounding box center [50, 127] width 42 height 18
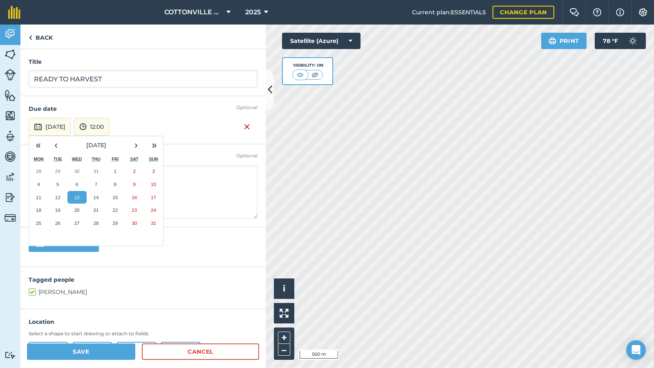
click at [74, 195] on button "13" at bounding box center [76, 197] width 19 height 13
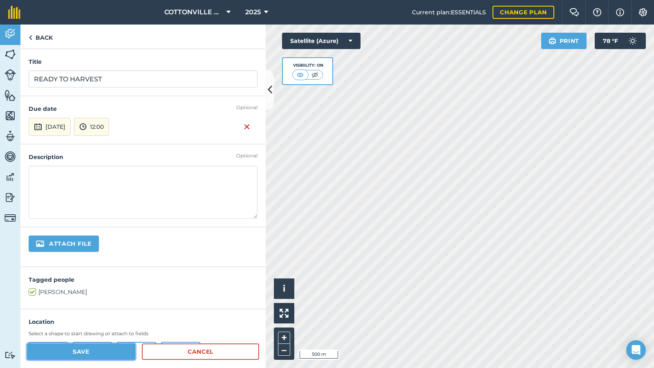
click at [94, 302] on button "Save" at bounding box center [81, 351] width 108 height 16
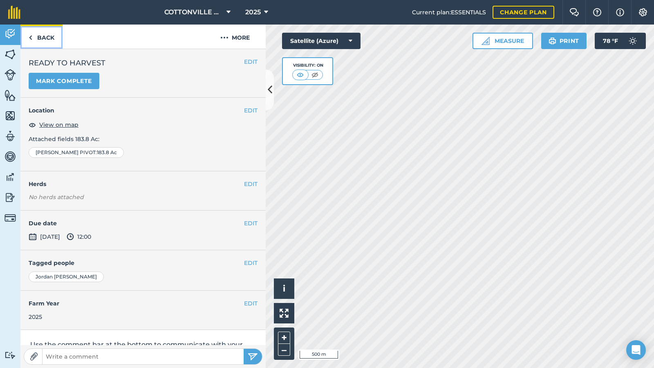
click at [44, 35] on link "Back" at bounding box center [41, 37] width 42 height 24
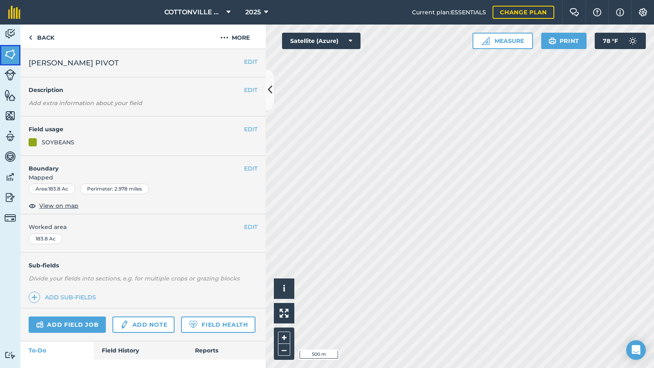
click at [11, 50] on img at bounding box center [9, 54] width 11 height 12
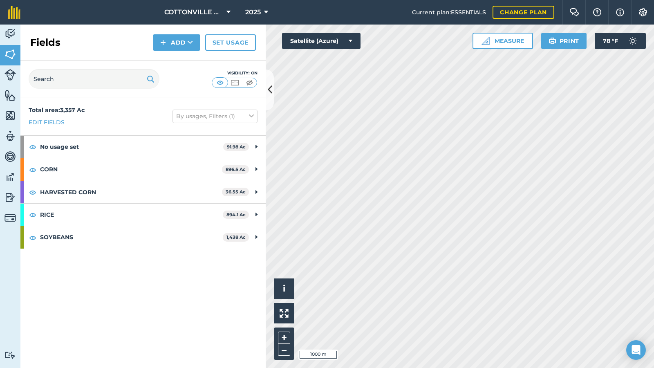
click at [108, 120] on div "Total area : 3,357 Ac Edit fields By usages, Filters (1)" at bounding box center [142, 116] width 245 height 38
click at [281, 302] on img at bounding box center [284, 313] width 9 height 9
click at [285, 302] on img at bounding box center [284, 313] width 9 height 9
click at [285, 289] on span "i" at bounding box center [284, 288] width 2 height 10
click at [283, 302] on img at bounding box center [284, 313] width 9 height 9
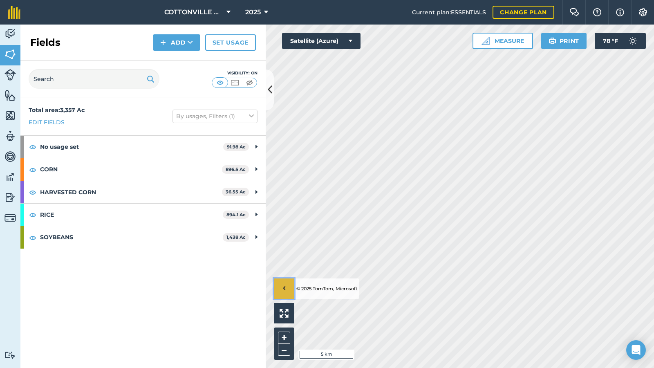
click at [283, 288] on span "›" at bounding box center [284, 289] width 3 height 10
click at [630, 39] on img at bounding box center [633, 41] width 16 height 16
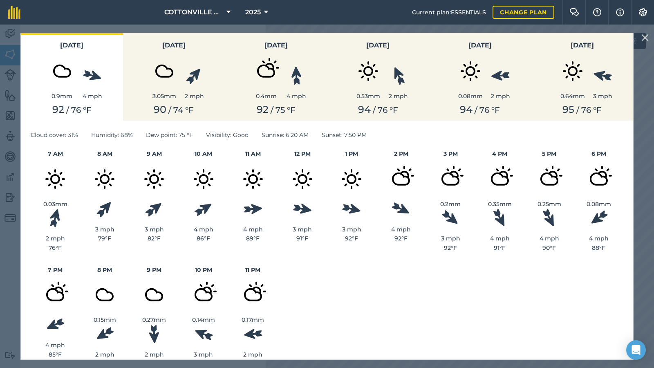
click at [645, 34] on img at bounding box center [645, 38] width 7 height 10
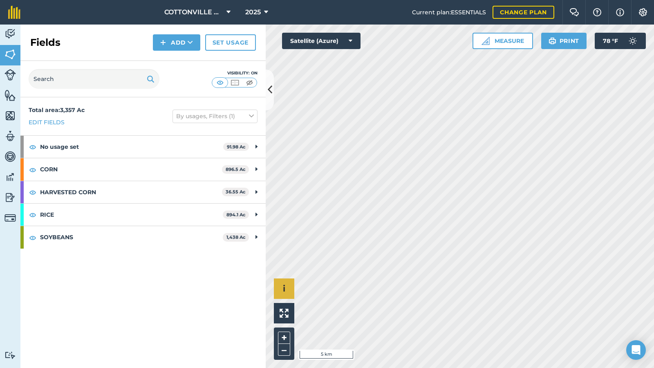
click at [196, 79] on div "Visibility: On" at bounding box center [142, 79] width 245 height 36
click at [322, 36] on button "Satellite (Azure)" at bounding box center [321, 41] width 79 height 16
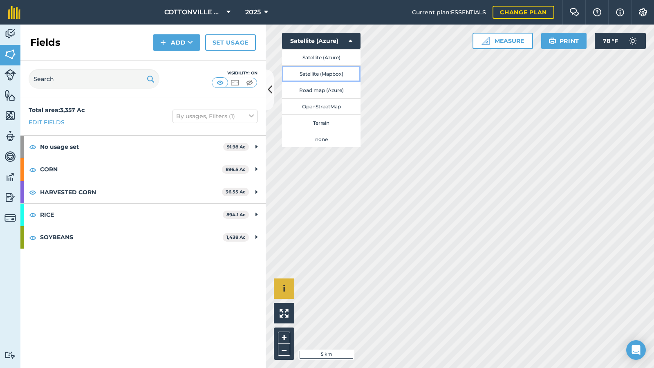
click at [323, 72] on button "Satellite (Mapbox)" at bounding box center [321, 73] width 79 height 16
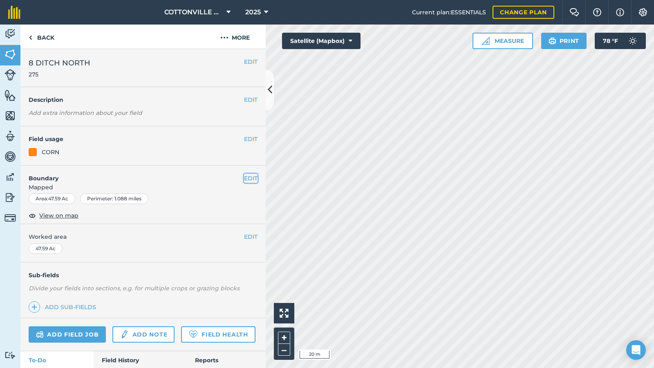
click at [246, 177] on button "EDIT" at bounding box center [250, 178] width 13 height 9
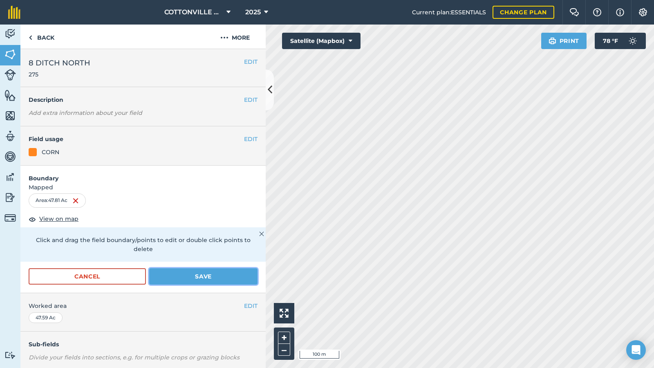
click at [182, 275] on button "Save" at bounding box center [203, 276] width 108 height 16
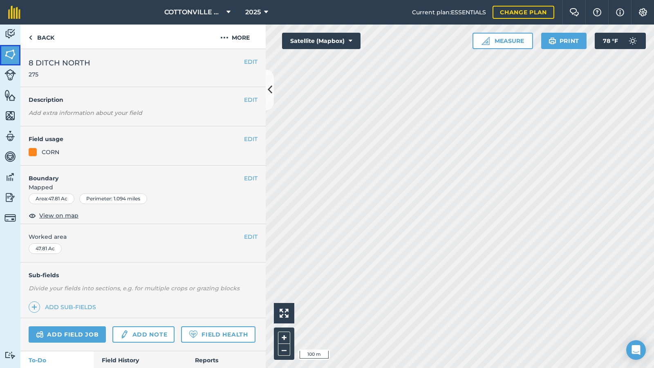
click at [10, 54] on img at bounding box center [9, 54] width 11 height 12
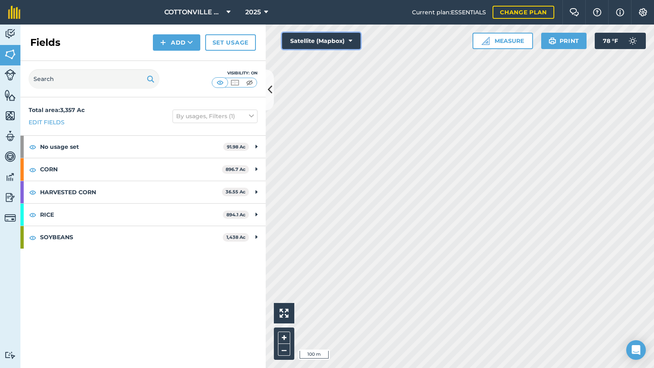
click at [339, 42] on button "Satellite (Mapbox)" at bounding box center [321, 41] width 79 height 16
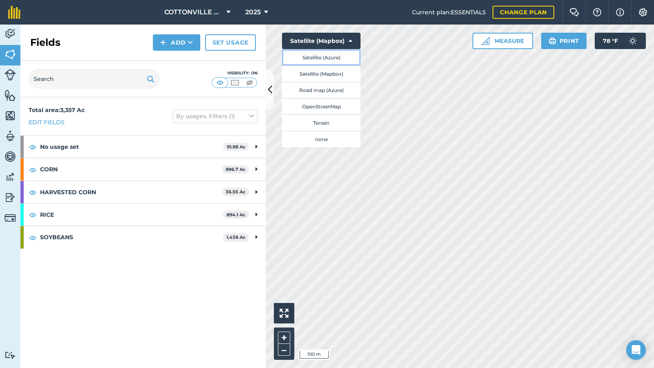
click at [331, 56] on button "Satellite (Azure)" at bounding box center [321, 57] width 79 height 16
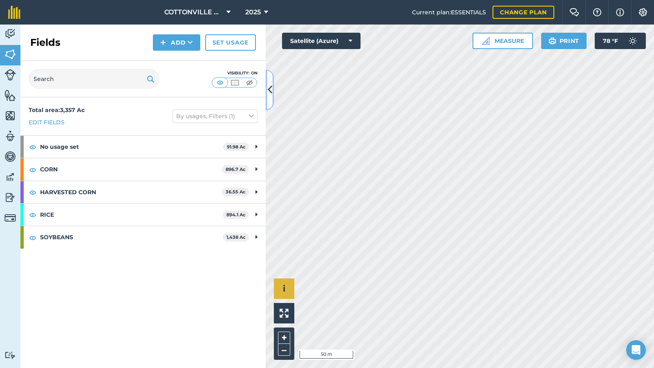
click at [270, 92] on icon at bounding box center [270, 90] width 4 height 14
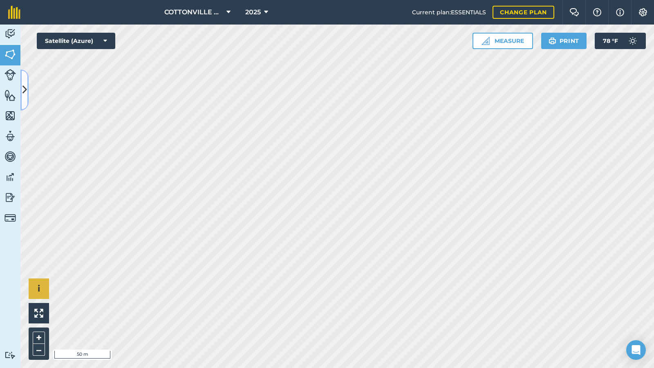
click at [24, 89] on icon at bounding box center [24, 90] width 4 height 14
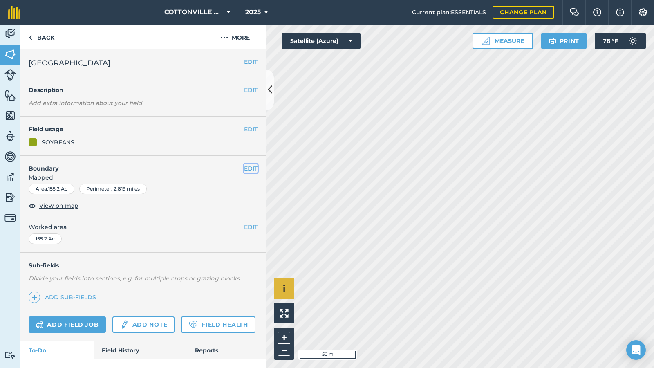
click at [244, 168] on button "EDIT" at bounding box center [250, 168] width 13 height 9
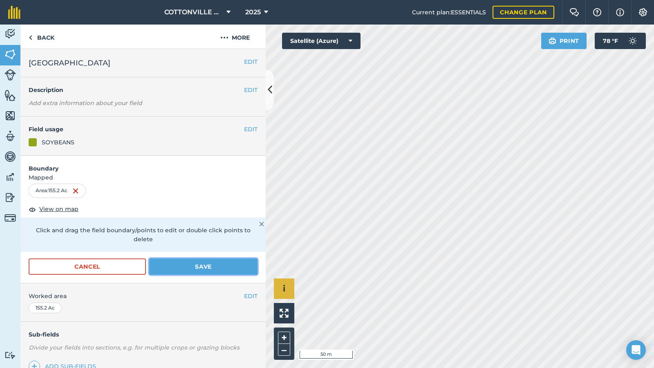
click at [179, 265] on button "Save" at bounding box center [203, 266] width 108 height 16
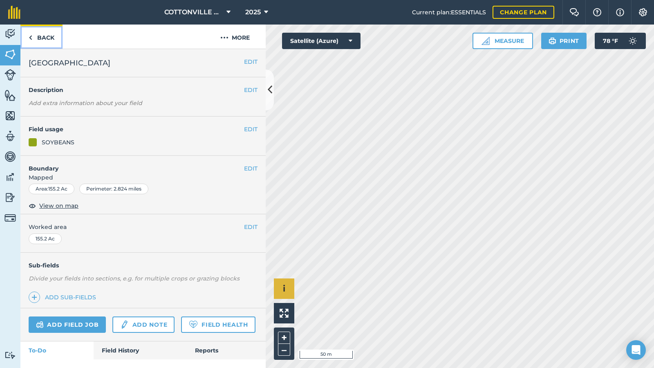
click at [37, 39] on link "Back" at bounding box center [41, 37] width 42 height 24
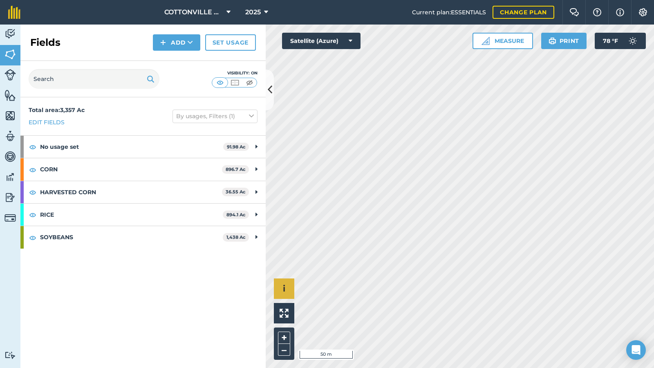
click at [118, 109] on div "Total area : 3,357 Ac Edit fields By usages, Filters (1)" at bounding box center [142, 116] width 245 height 38
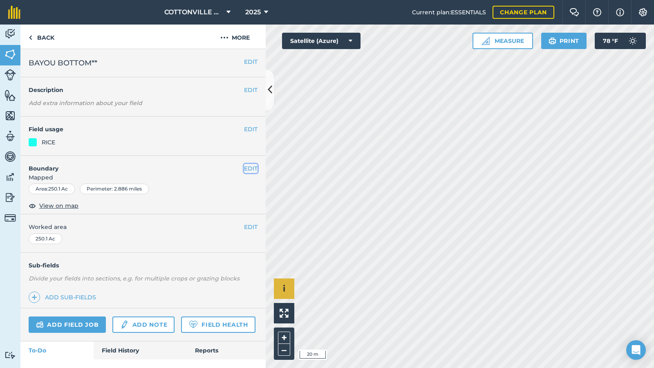
click at [246, 167] on button "EDIT" at bounding box center [250, 168] width 13 height 9
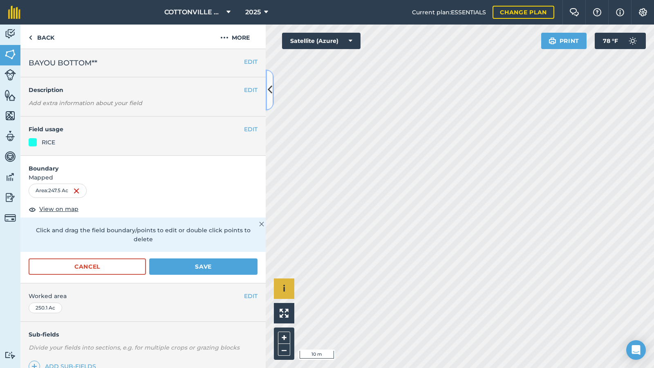
click at [270, 88] on icon at bounding box center [270, 90] width 4 height 14
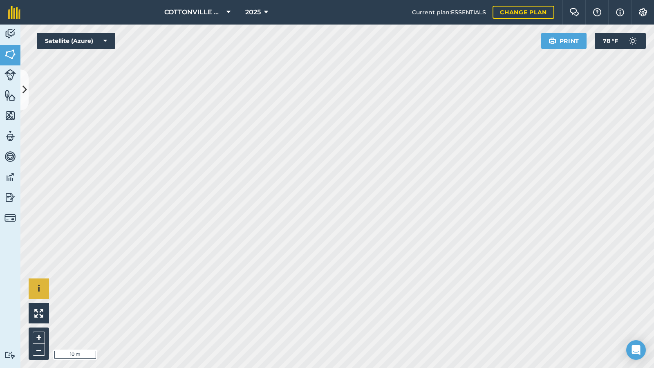
click at [502, 4] on div "COTTONVILLE PLANTING COMPANY, LLC 2025 Current plan : ESSENTIALS Change plan Fa…" at bounding box center [327, 184] width 654 height 368
click at [561, 44] on div "Hello i © 2025 TomTom, Microsoft 10 m + – Satellite (Azure) Print 78 ° F" at bounding box center [337, 196] width 634 height 343
click at [25, 89] on icon at bounding box center [24, 90] width 4 height 14
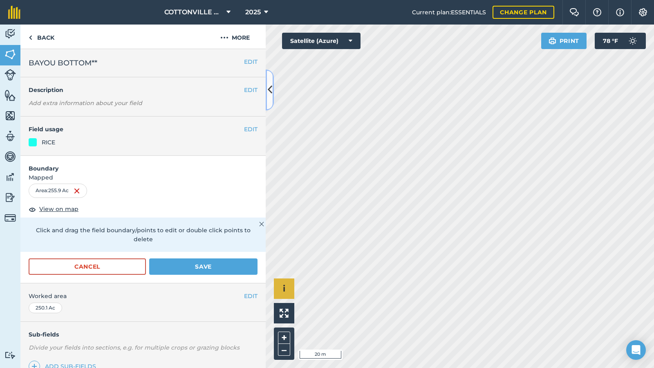
drag, startPoint x: 273, startPoint y: 104, endPoint x: 271, endPoint y: 83, distance: 21.4
click at [271, 83] on icon at bounding box center [270, 90] width 4 height 14
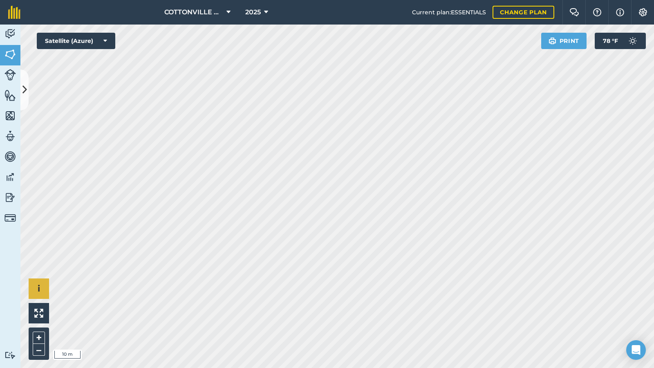
click at [510, 7] on div "COTTONVILLE PLANTING COMPANY, LLC 2025 Current plan : ESSENTIALS Change plan Fa…" at bounding box center [327, 184] width 654 height 368
click at [274, 16] on div "COTTONVILLE PLANTING COMPANY, LLC 2025 Current plan : ESSENTIALS Change plan Fa…" at bounding box center [327, 184] width 654 height 368
click at [25, 87] on icon at bounding box center [24, 90] width 4 height 14
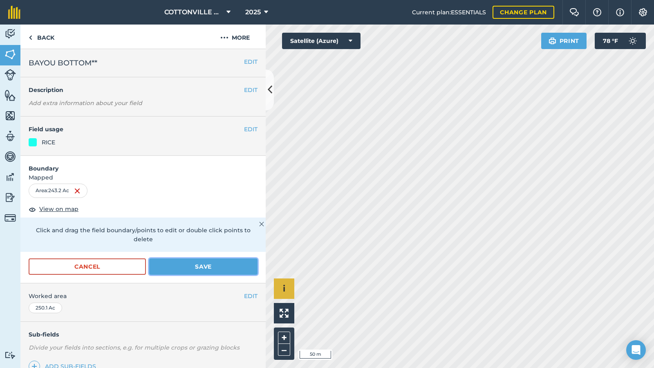
click at [204, 264] on button "Save" at bounding box center [203, 266] width 108 height 16
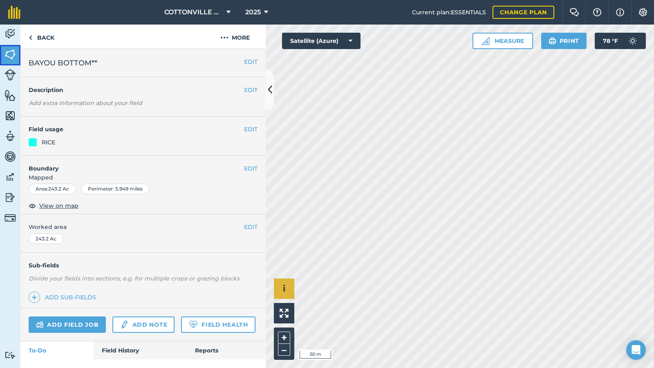
click at [16, 54] on img at bounding box center [9, 54] width 11 height 12
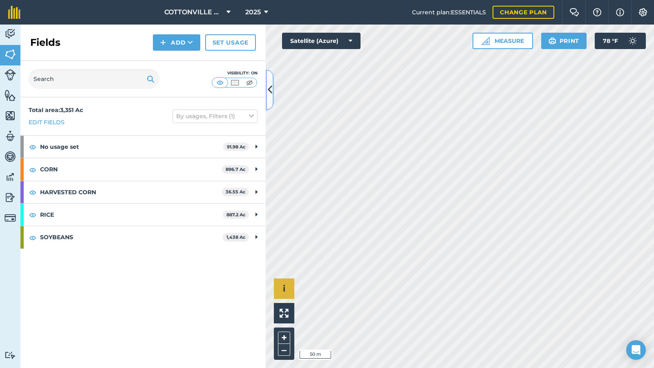
click at [270, 89] on icon at bounding box center [270, 90] width 4 height 14
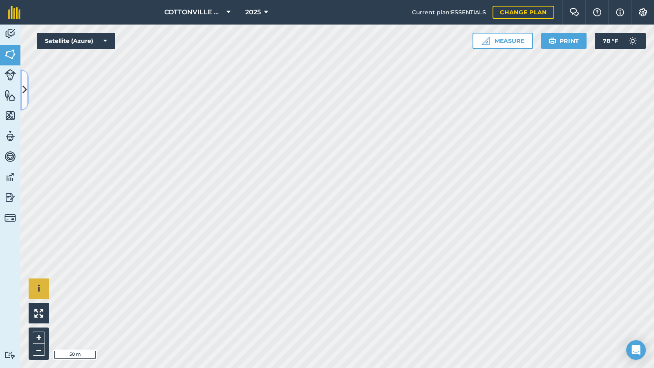
drag, startPoint x: 23, startPoint y: 89, endPoint x: 28, endPoint y: 88, distance: 4.6
click at [24, 88] on icon at bounding box center [24, 90] width 4 height 14
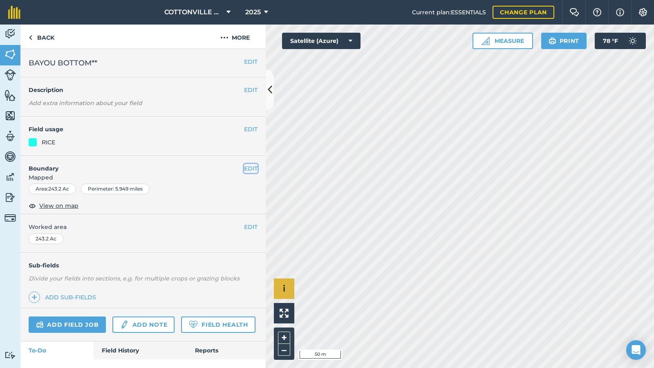
click at [245, 171] on button "EDIT" at bounding box center [250, 168] width 13 height 9
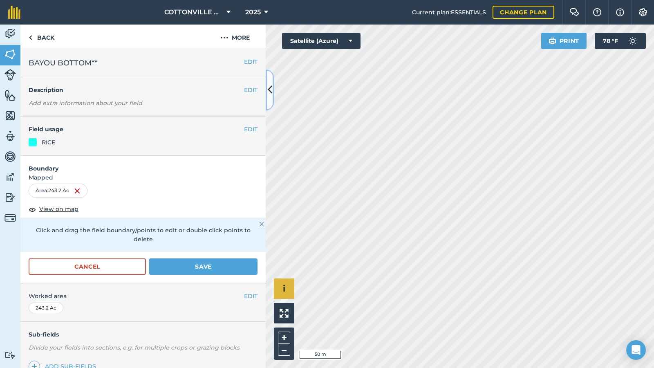
click at [272, 98] on button at bounding box center [270, 90] width 8 height 41
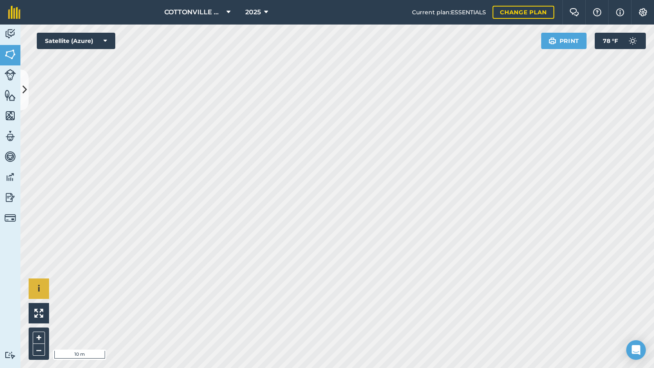
click at [541, 22] on div "COTTONVILLE PLANTING COMPANY, LLC 2025 Current plan : ESSENTIALS Change plan Fa…" at bounding box center [327, 184] width 654 height 368
click at [27, 88] on button at bounding box center [24, 90] width 8 height 41
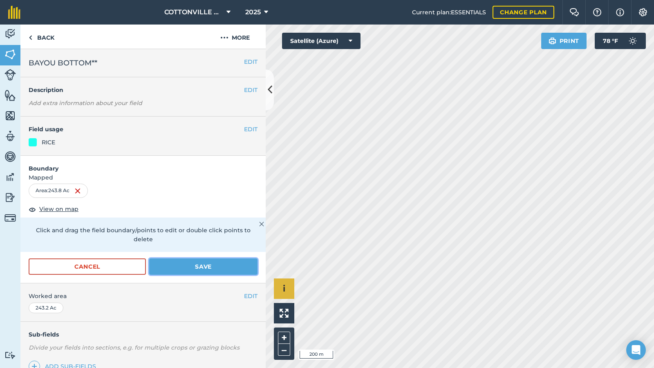
click at [208, 269] on button "Save" at bounding box center [203, 266] width 108 height 16
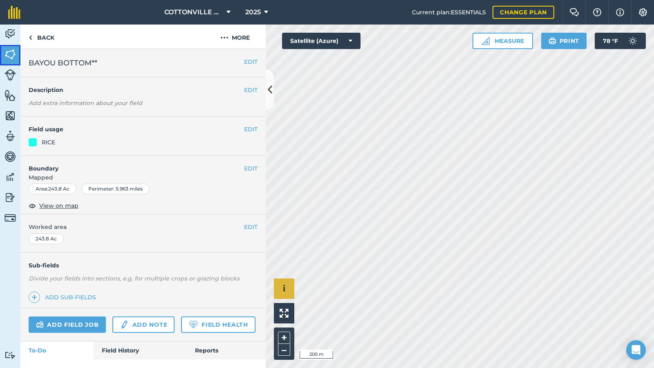
click at [5, 51] on img at bounding box center [9, 54] width 11 height 12
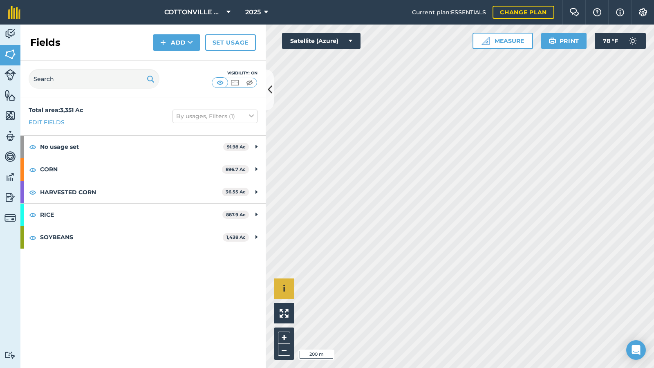
click at [110, 42] on div "Fields Add Set usage" at bounding box center [142, 43] width 245 height 36
click at [269, 89] on icon at bounding box center [270, 90] width 4 height 14
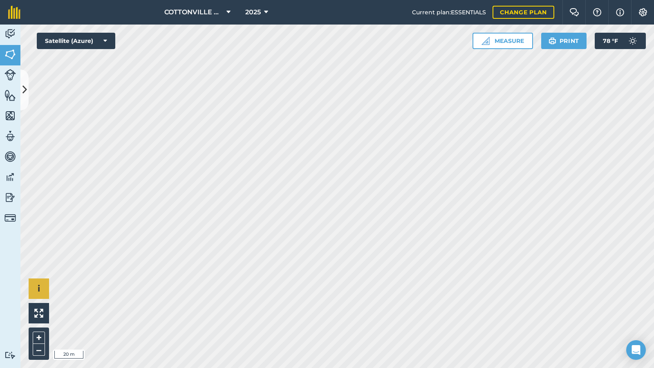
click at [12, 285] on div "Activity Fields Livestock Features Maps Team Vehicles Data Reporting Billing Tu…" at bounding box center [327, 196] width 654 height 343
click at [24, 88] on icon at bounding box center [24, 90] width 4 height 14
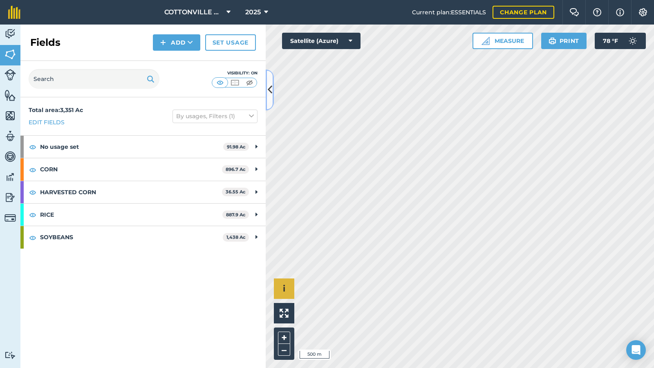
click at [272, 85] on icon at bounding box center [270, 90] width 4 height 14
